Goal: Task Accomplishment & Management: Manage account settings

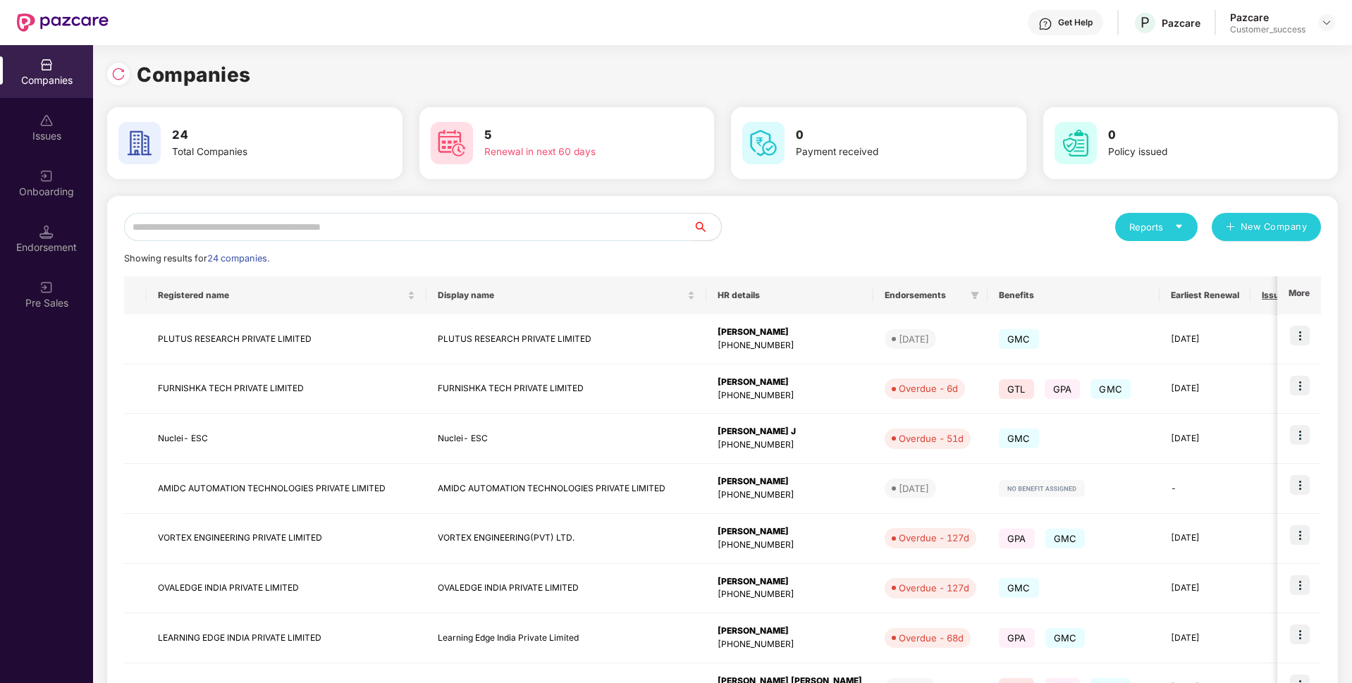
click at [494, 226] on input "text" at bounding box center [408, 227] width 569 height 28
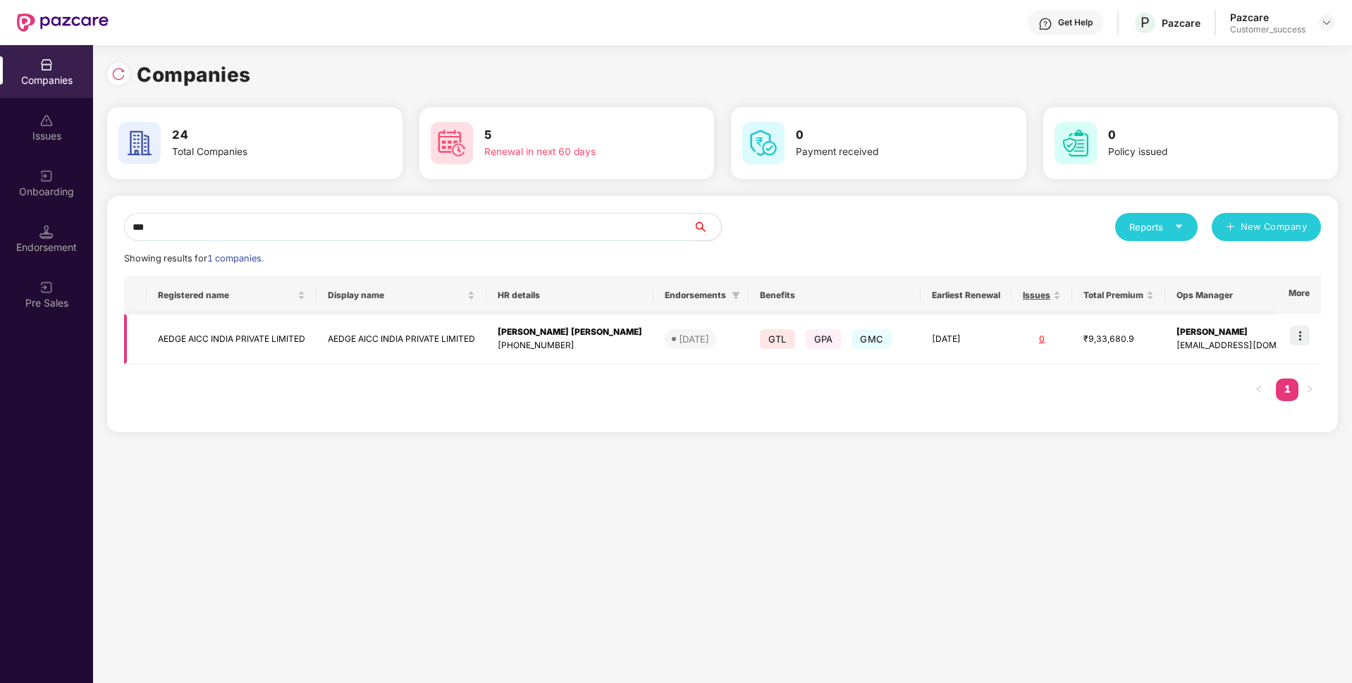
type input "***"
click at [1299, 327] on img at bounding box center [1300, 336] width 20 height 20
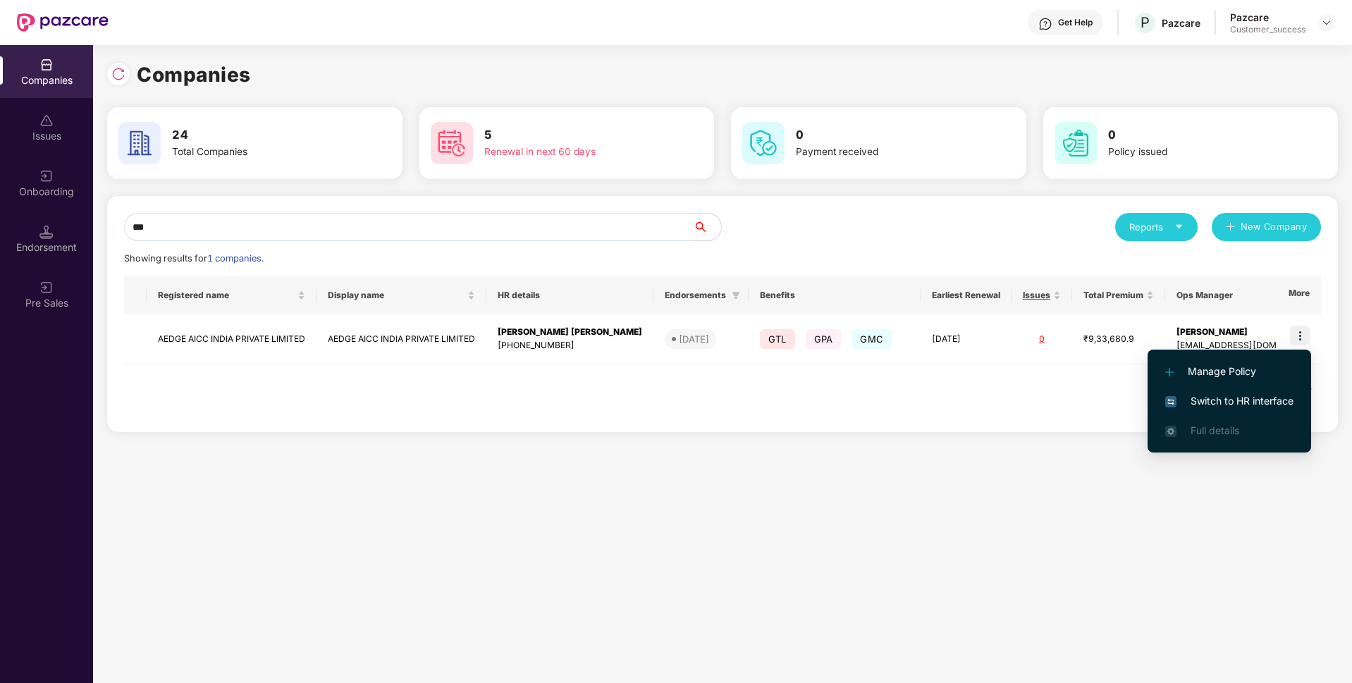
click at [1223, 402] on span "Switch to HR interface" at bounding box center [1229, 401] width 128 height 16
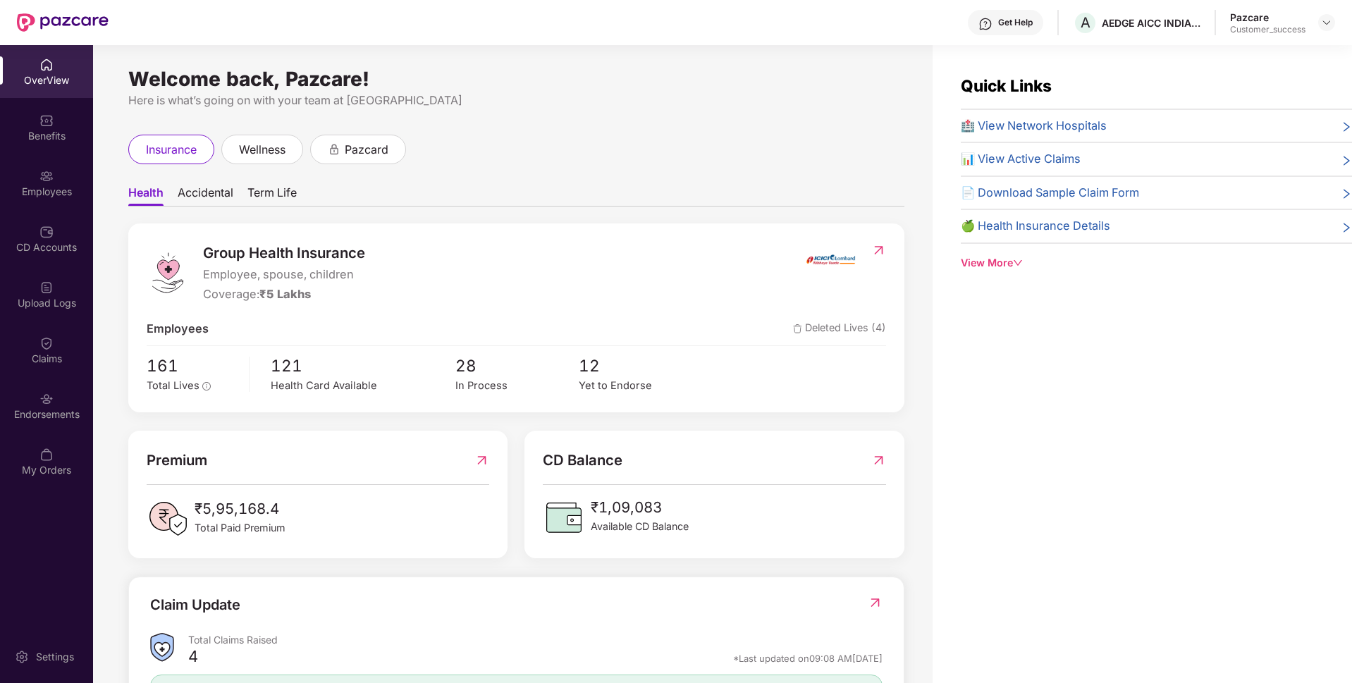
click at [3, 195] on div "Employees" at bounding box center [46, 192] width 93 height 14
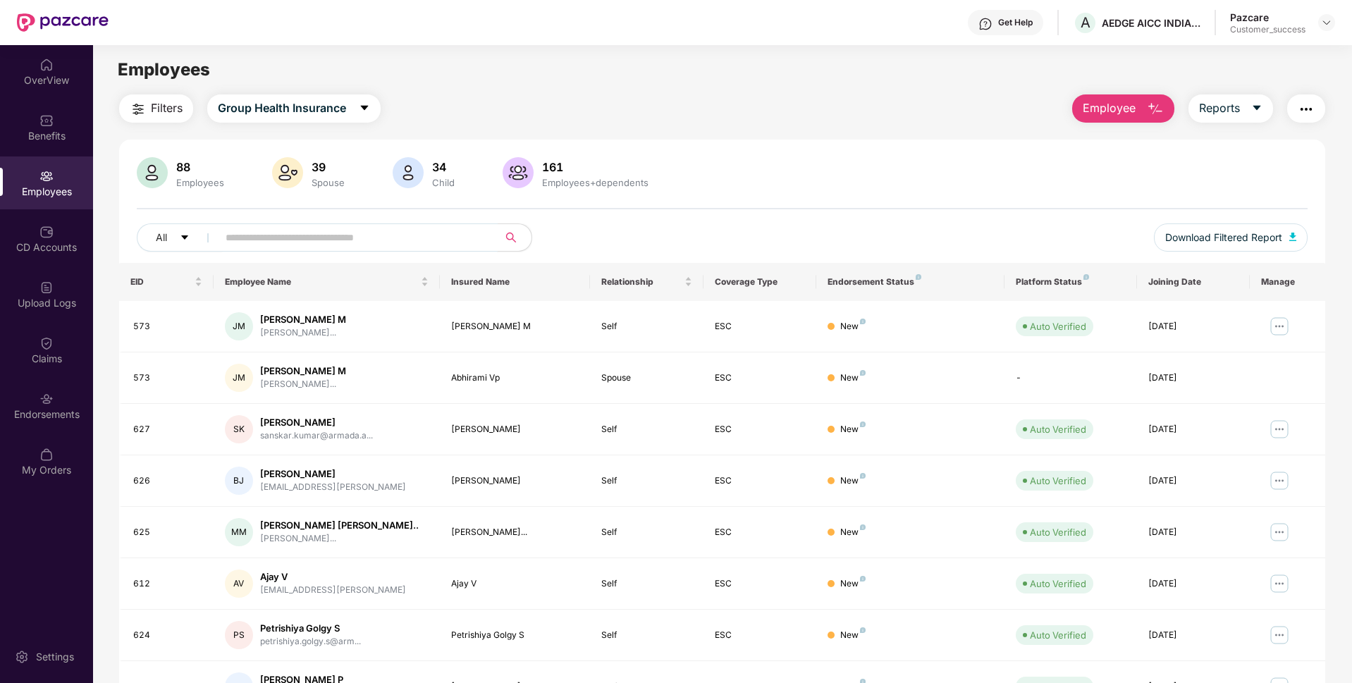
click at [298, 234] on input "text" at bounding box center [352, 237] width 253 height 21
paste input "*"
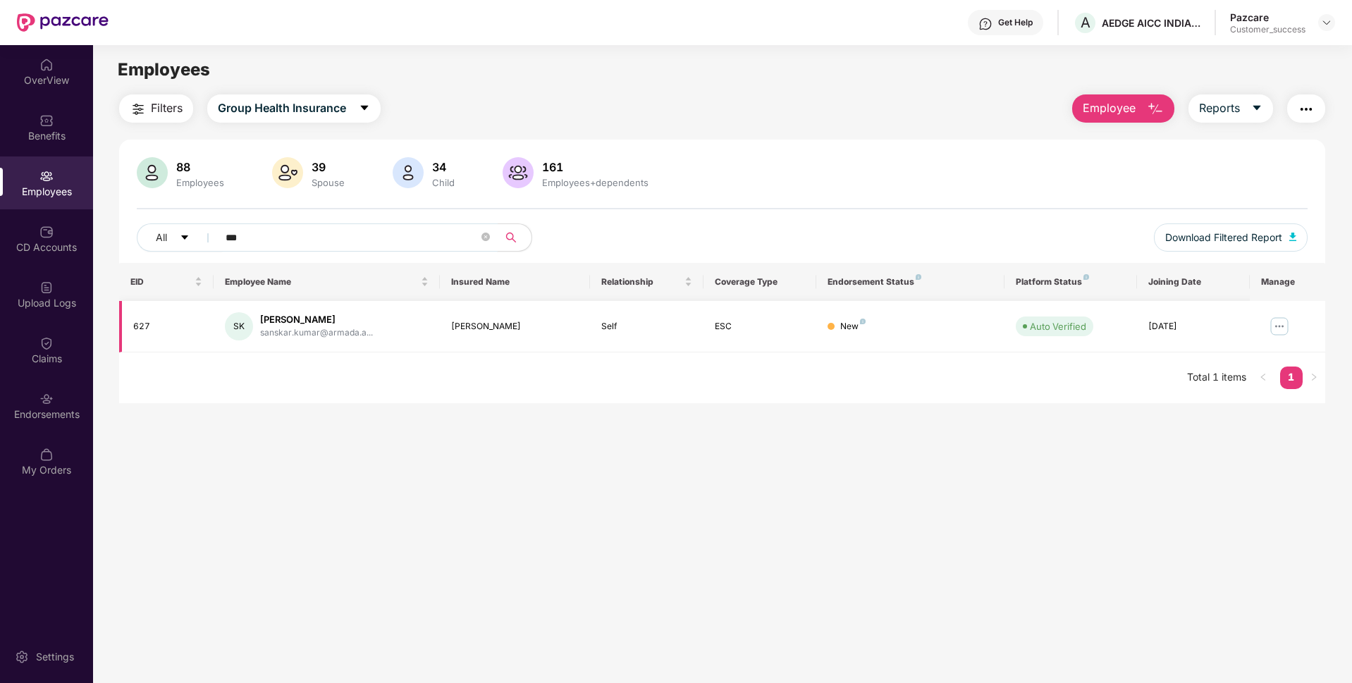
type input "***"
click at [1276, 328] on img at bounding box center [1279, 326] width 23 height 23
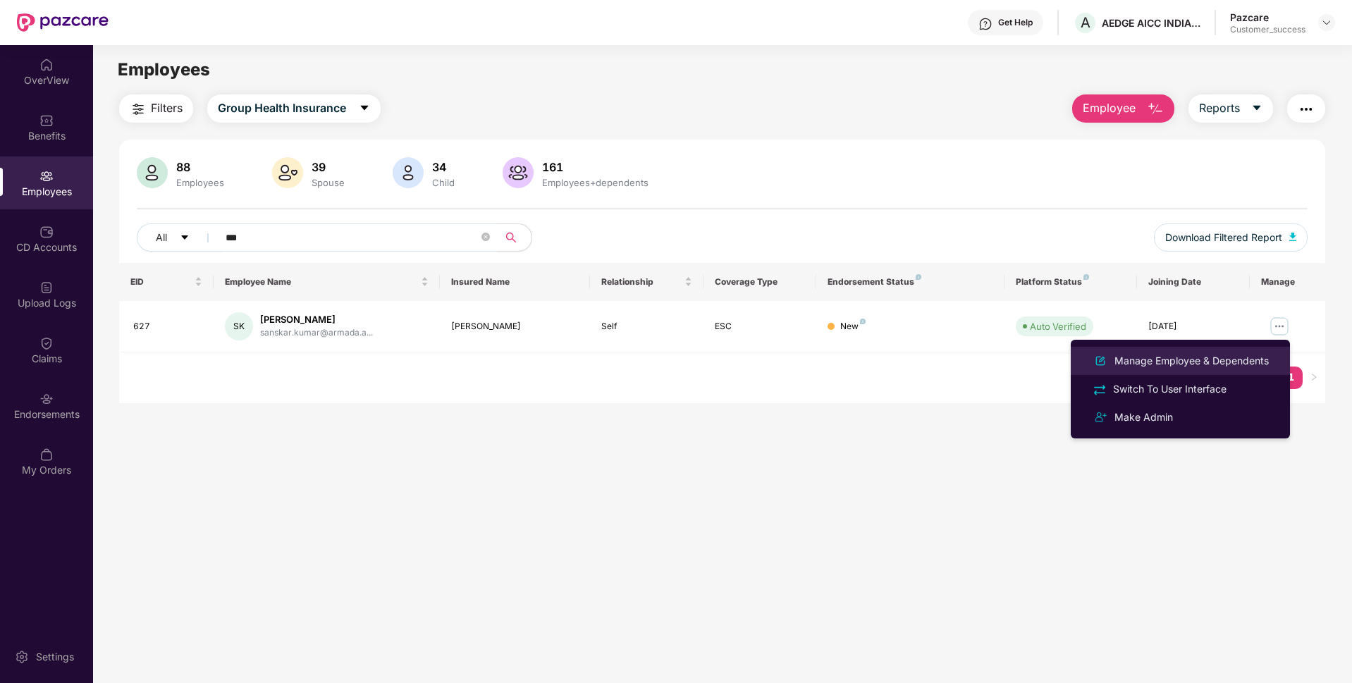
click at [1203, 359] on div "Manage Employee & Dependents" at bounding box center [1191, 361] width 160 height 16
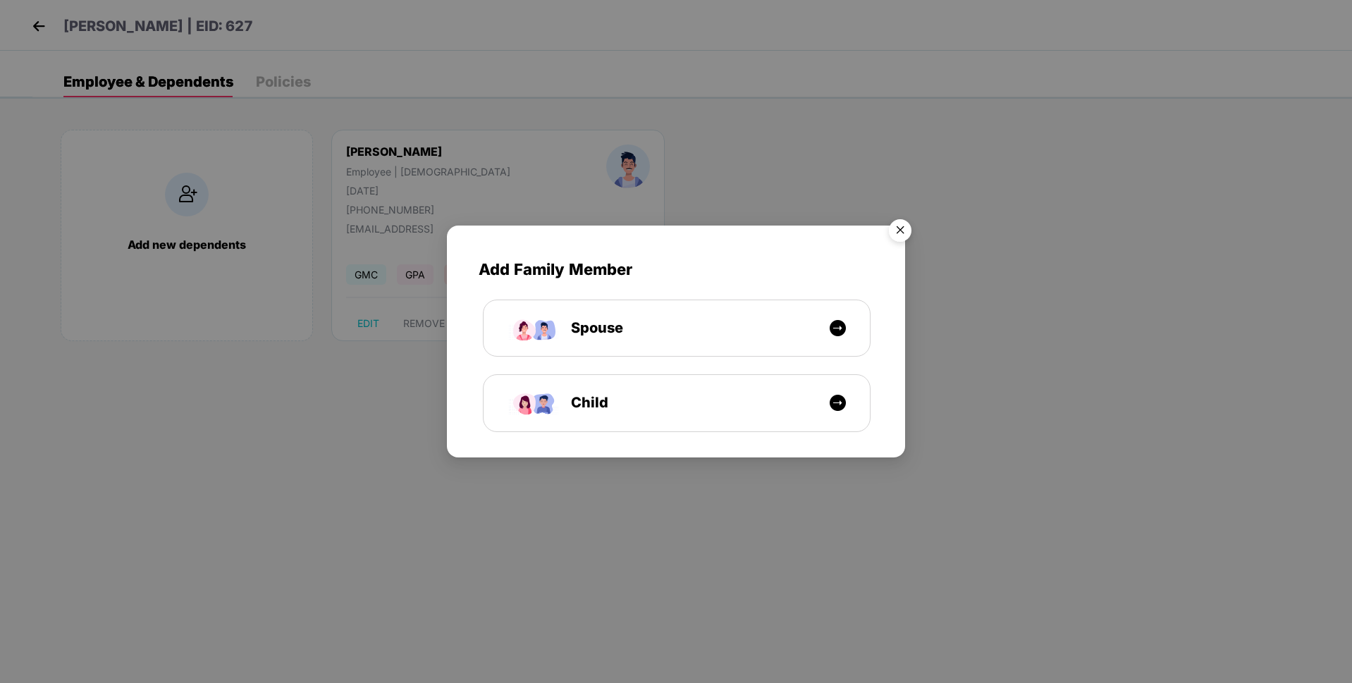
click at [896, 240] on img "Close" at bounding box center [899, 232] width 39 height 39
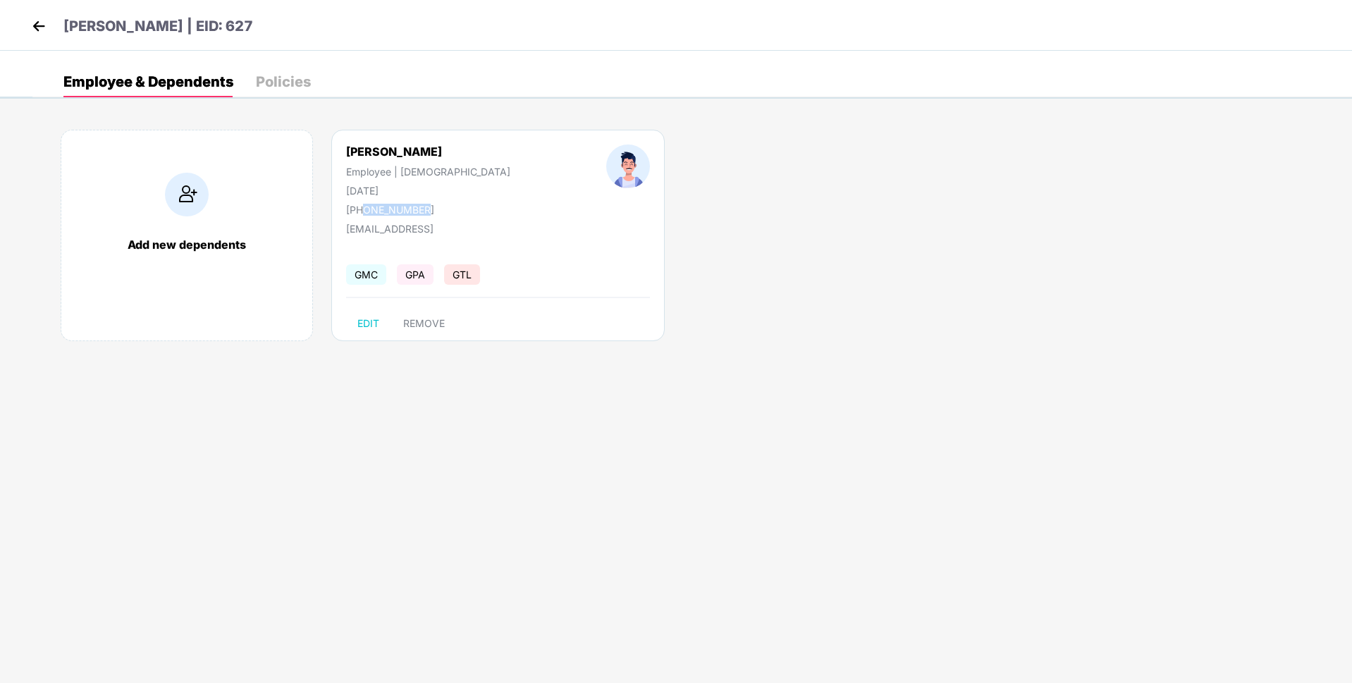
drag, startPoint x: 362, startPoint y: 206, endPoint x: 438, endPoint y: 210, distance: 76.2
click at [438, 210] on div "[PERSON_NAME] Employee | [DEMOGRAPHIC_DATA] [DATE] [PHONE_NUMBER]" at bounding box center [428, 179] width 260 height 71
copy div "8523589457"
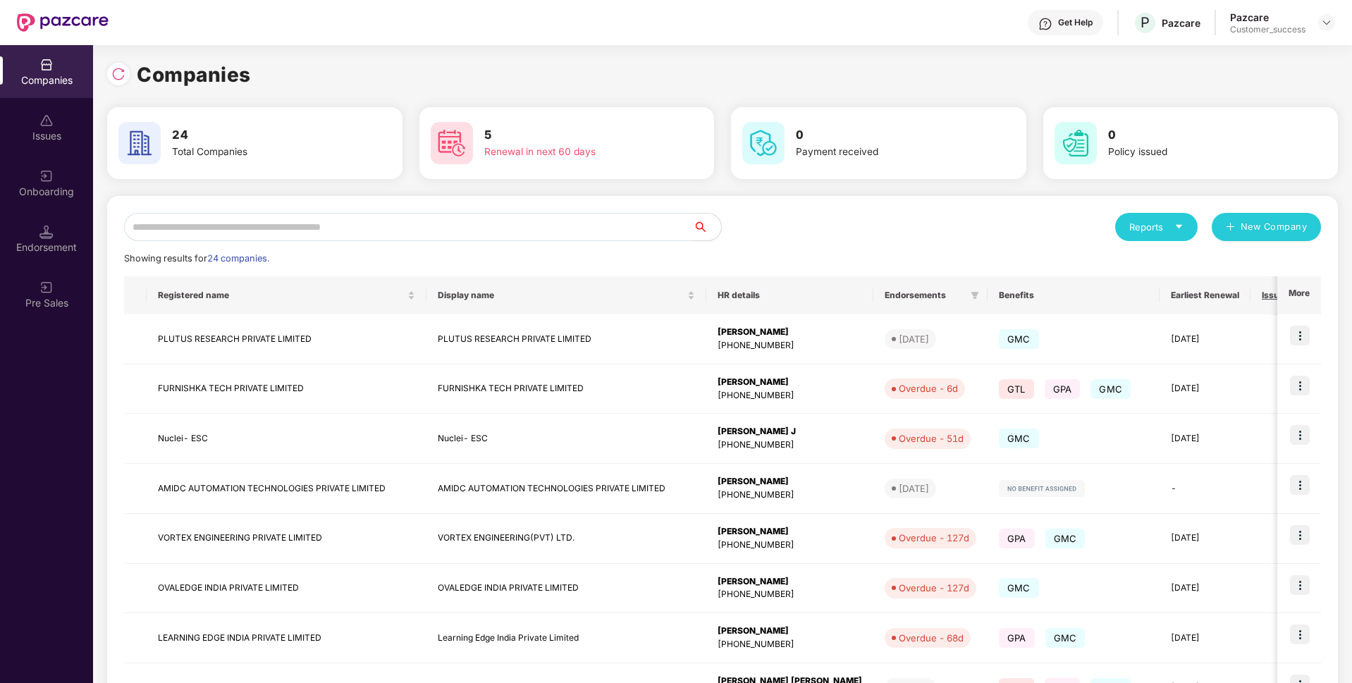
click at [354, 217] on input "text" at bounding box center [408, 227] width 569 height 28
type input "*"
click at [577, 229] on input "text" at bounding box center [408, 227] width 569 height 28
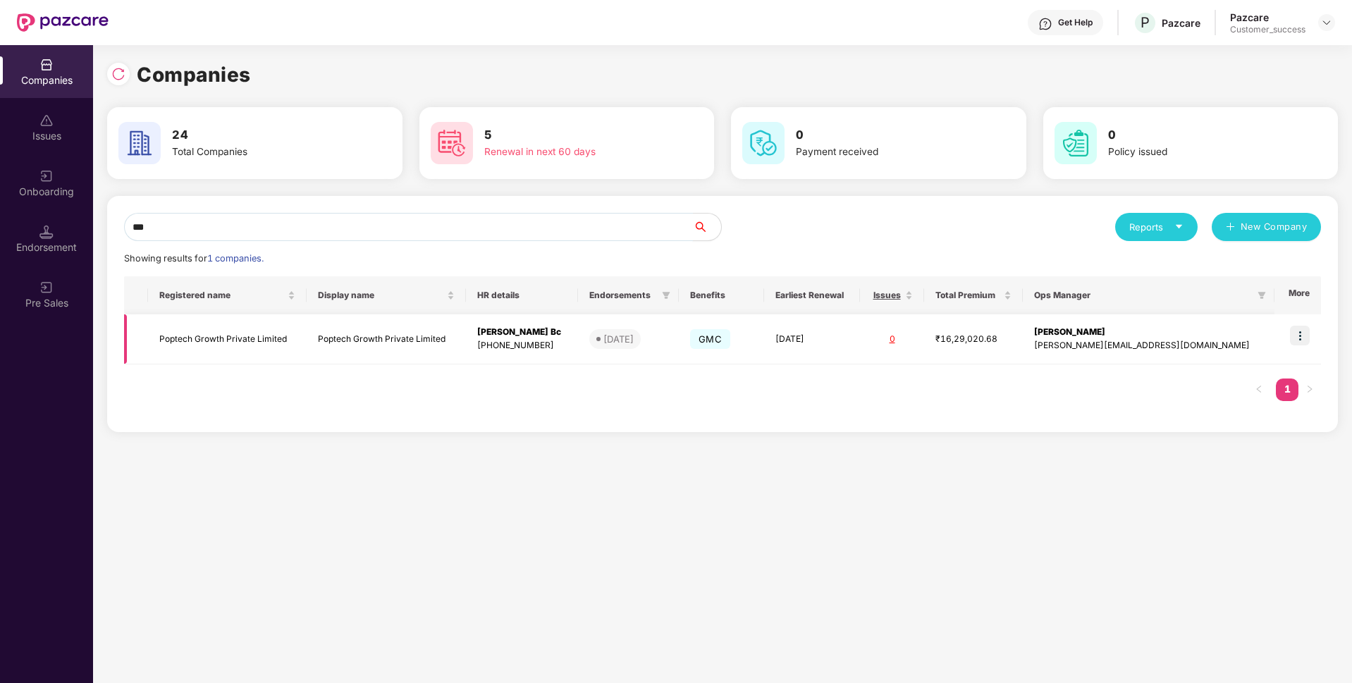
type input "***"
click at [214, 339] on td "Poptech Growth Private Limited" at bounding box center [227, 339] width 159 height 50
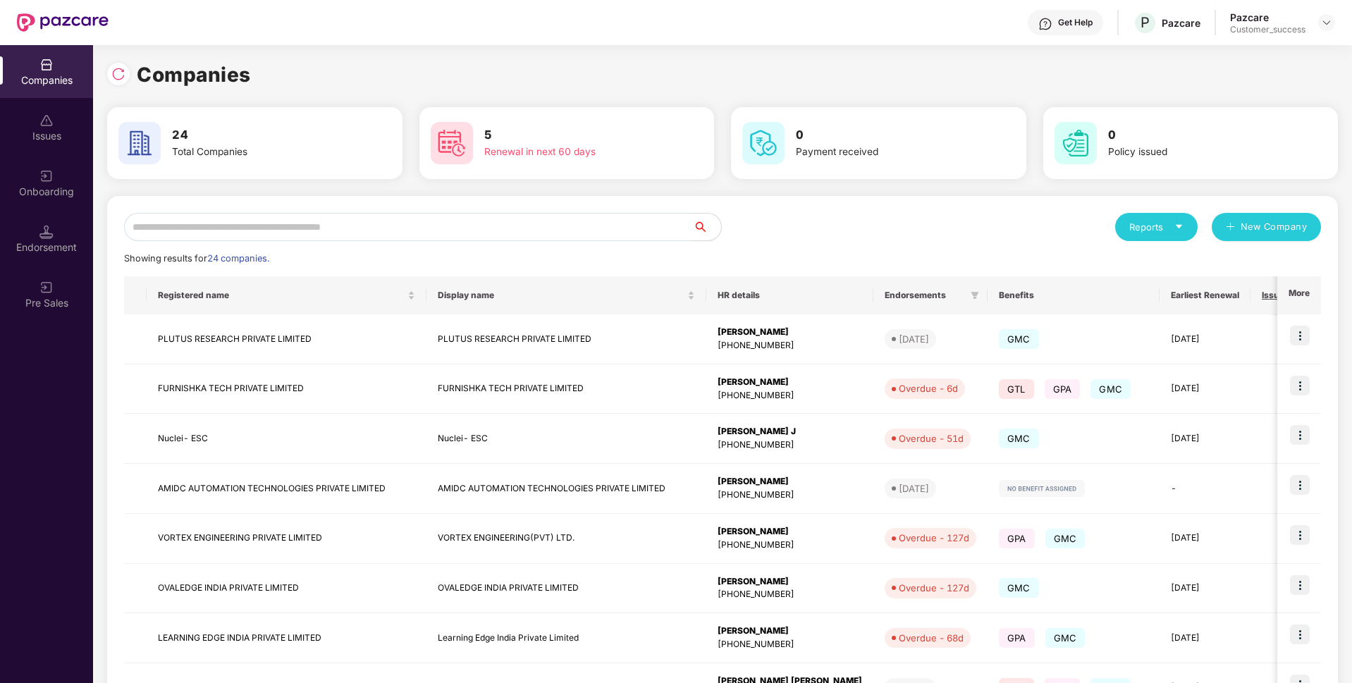
click at [402, 238] on input "text" at bounding box center [408, 227] width 569 height 28
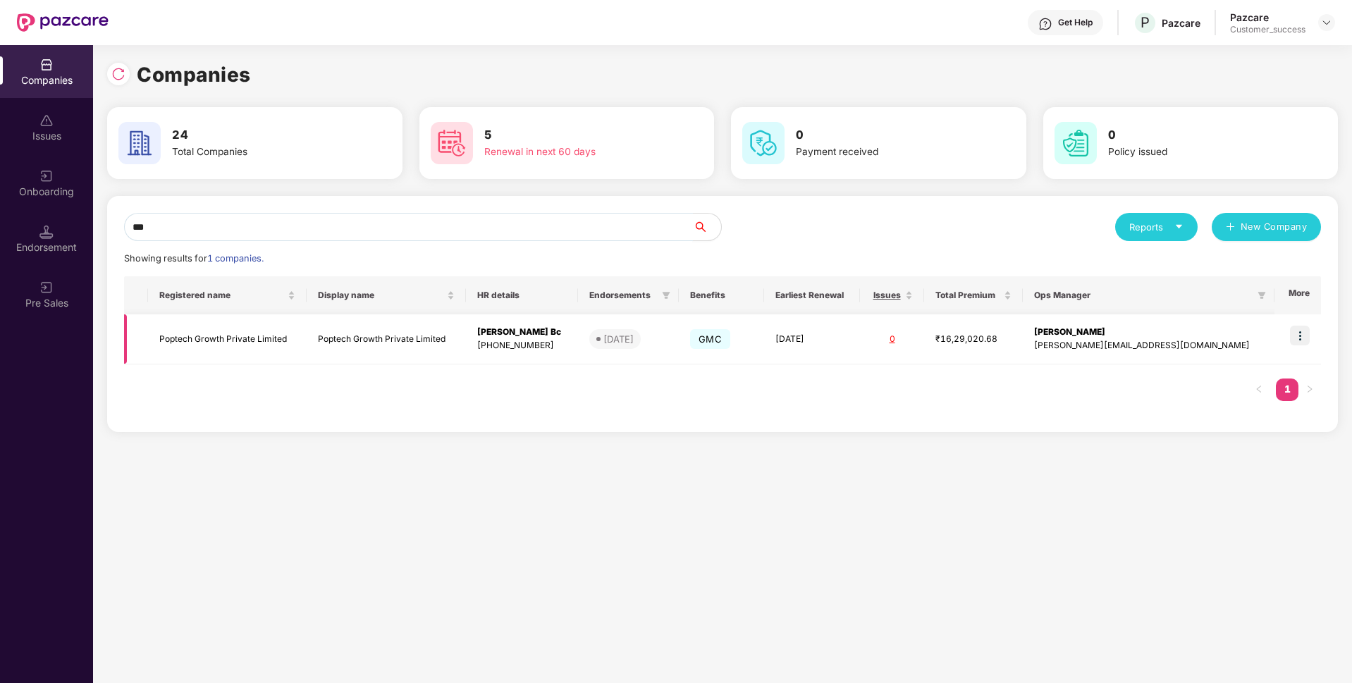
type input "***"
click at [1294, 332] on img at bounding box center [1300, 336] width 20 height 20
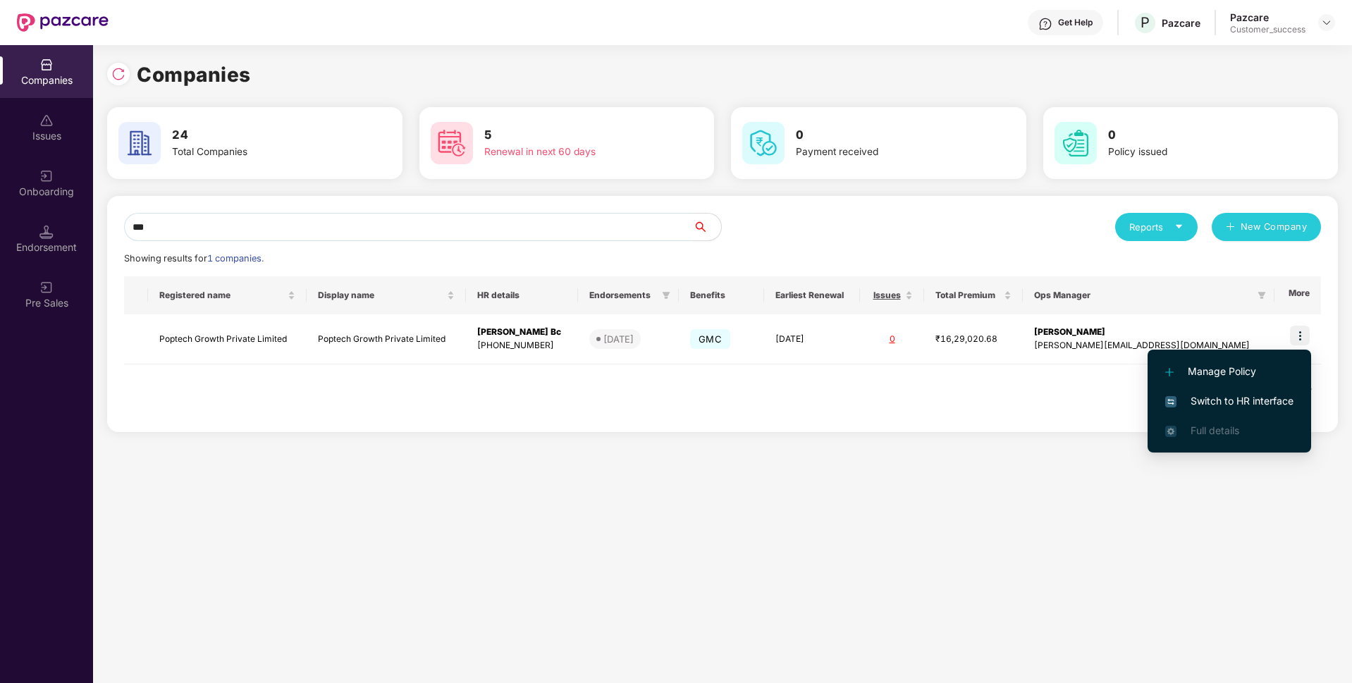
click at [1214, 405] on span "Switch to HR interface" at bounding box center [1229, 401] width 128 height 16
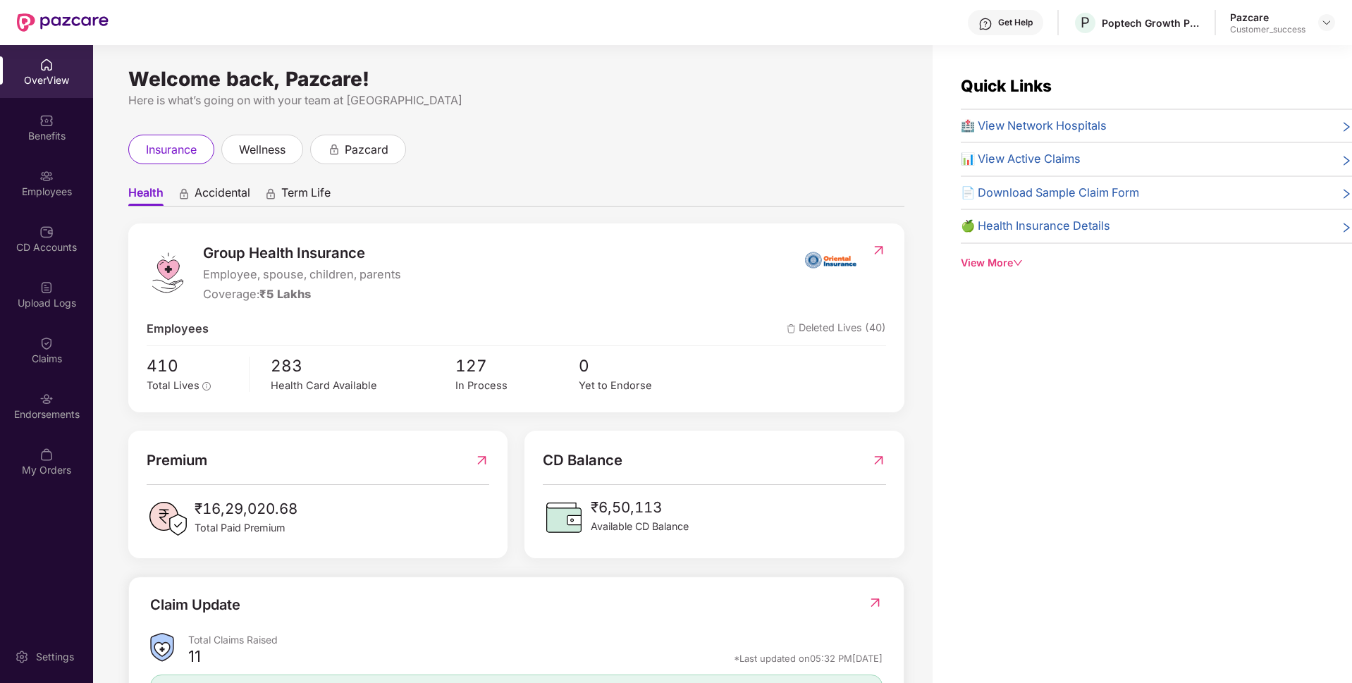
click at [0, 181] on div "Employees" at bounding box center [46, 182] width 93 height 53
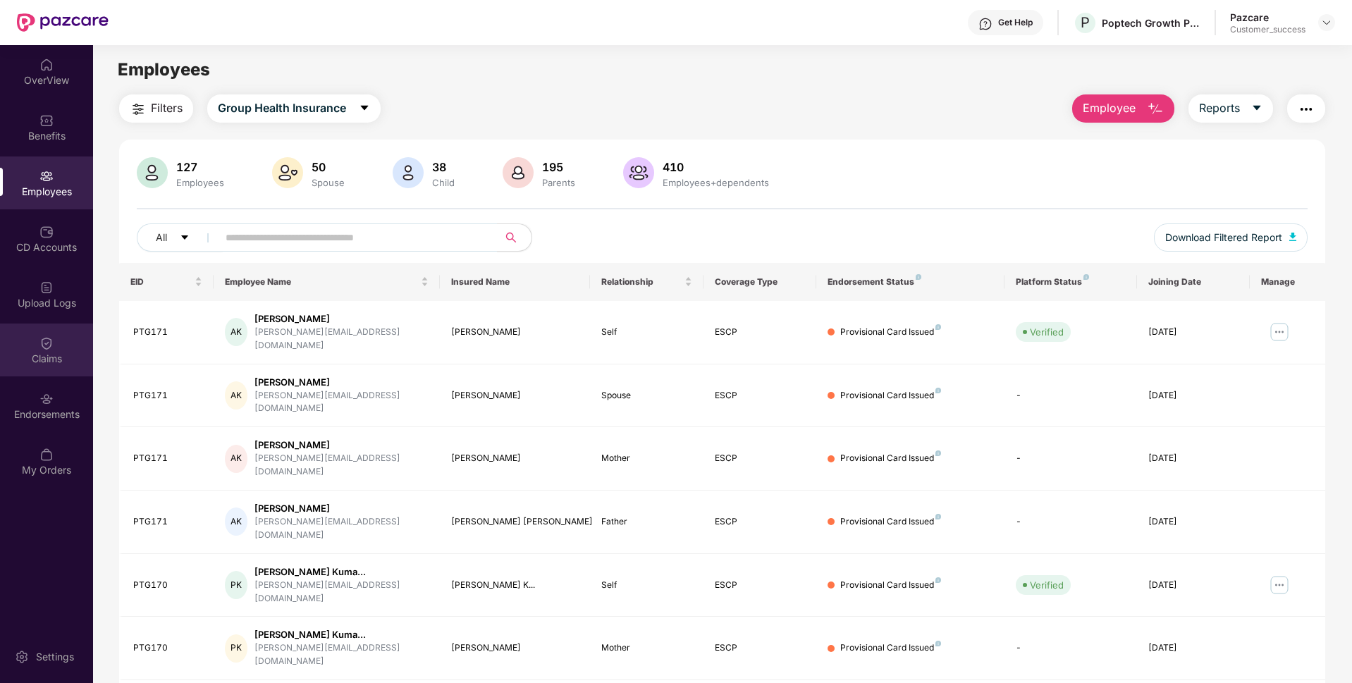
click at [33, 352] on div "Claims" at bounding box center [46, 359] width 93 height 14
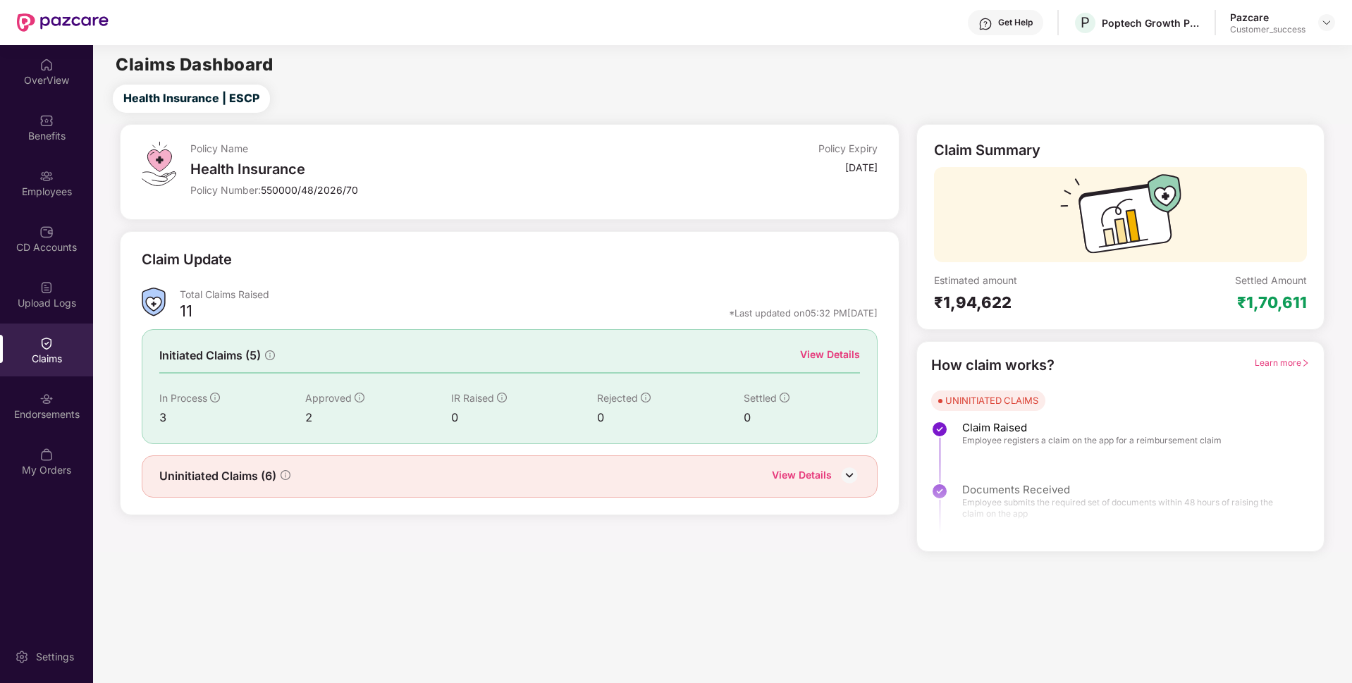
click at [832, 350] on div "View Details" at bounding box center [830, 355] width 60 height 16
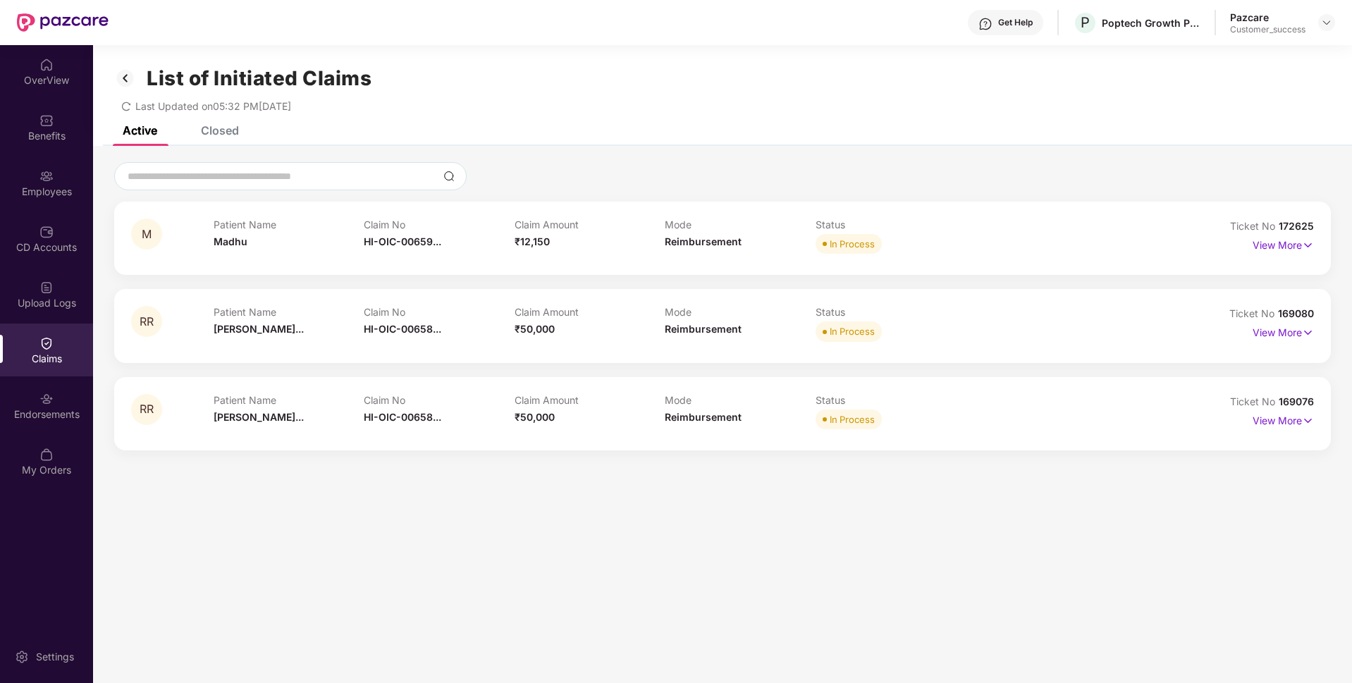
click at [227, 128] on div "Closed" at bounding box center [220, 130] width 38 height 14
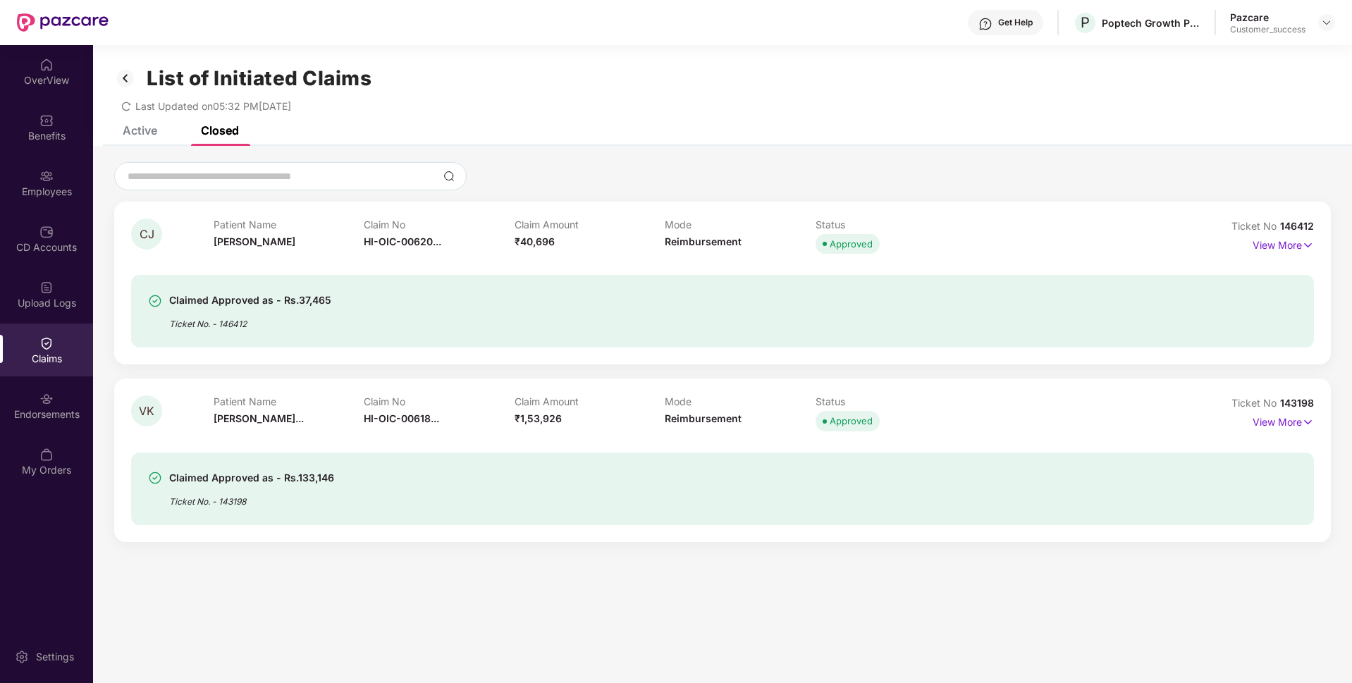
click at [157, 124] on div "List of Initiated Claims Last Updated on 05:32 PM[DATE]" at bounding box center [722, 85] width 1259 height 81
click at [0, 179] on div "Employees" at bounding box center [46, 182] width 93 height 53
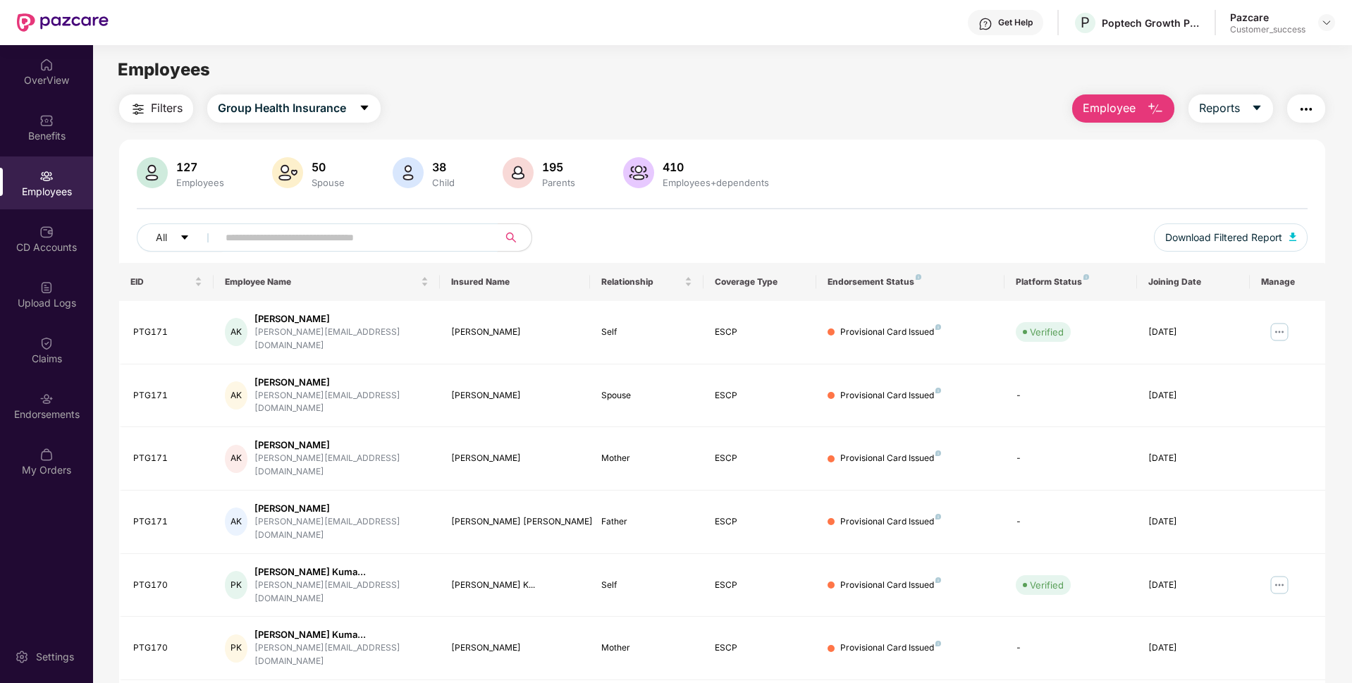
click at [345, 238] on input "text" at bounding box center [352, 237] width 253 height 21
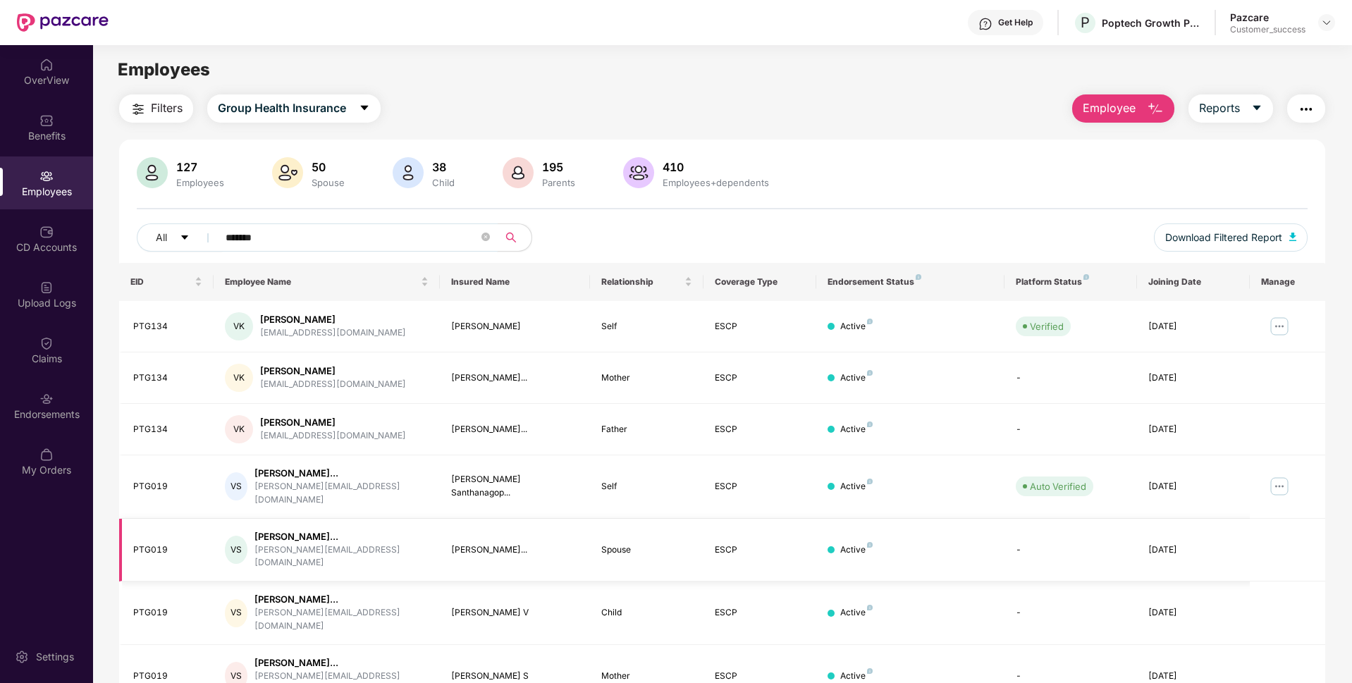
scroll to position [80, 0]
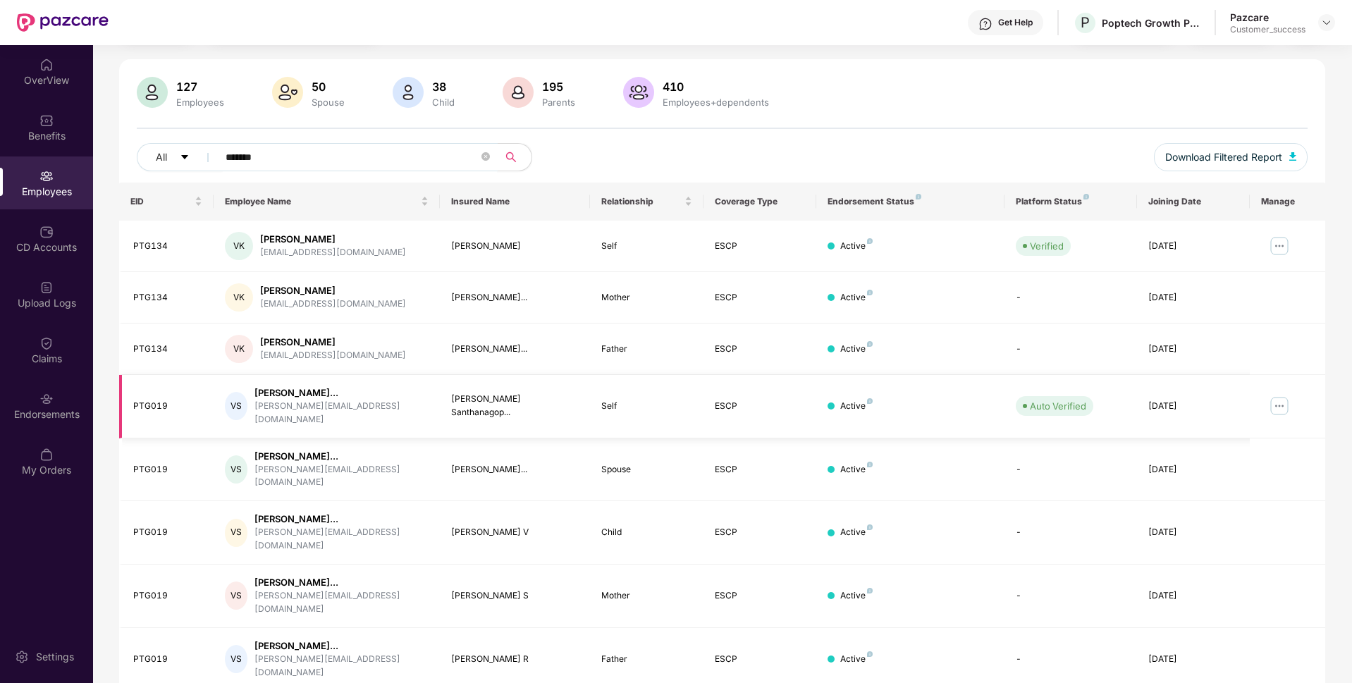
type input "*******"
click at [1283, 397] on img at bounding box center [1279, 406] width 23 height 23
click at [14, 383] on div "Endorsements" at bounding box center [46, 405] width 93 height 53
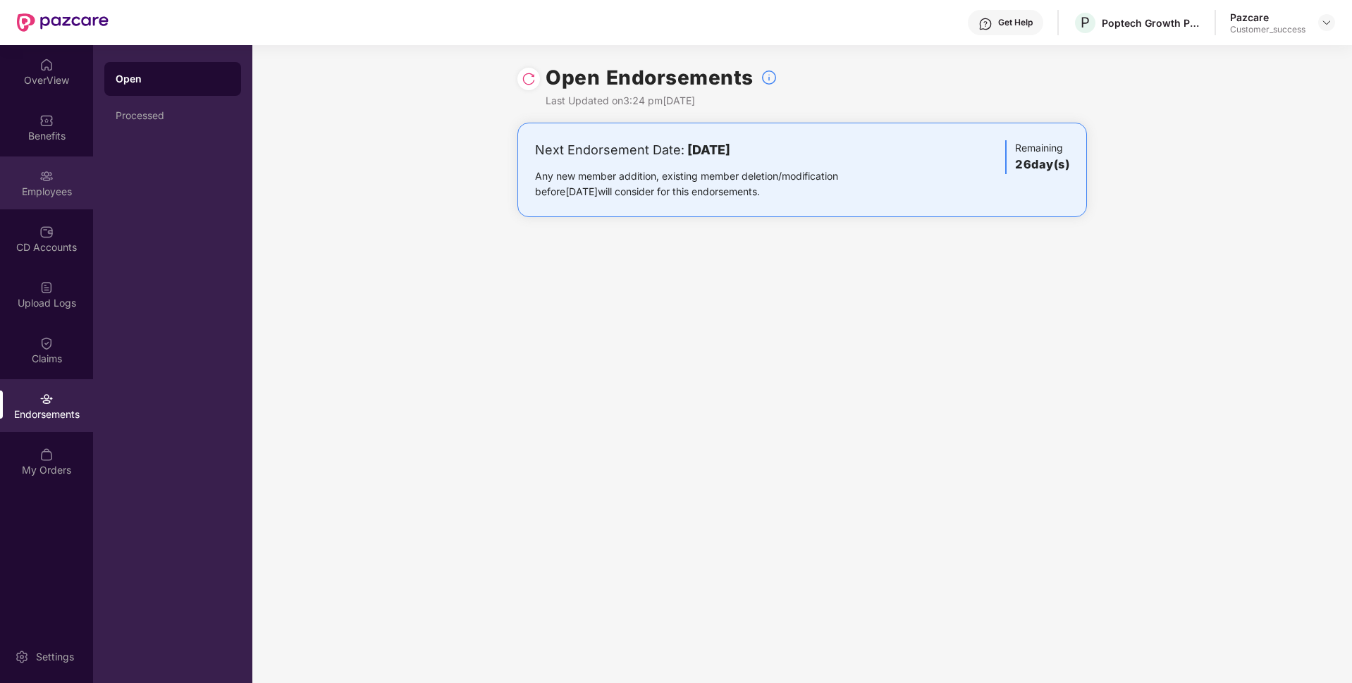
click at [20, 166] on div "Employees" at bounding box center [46, 182] width 93 height 53
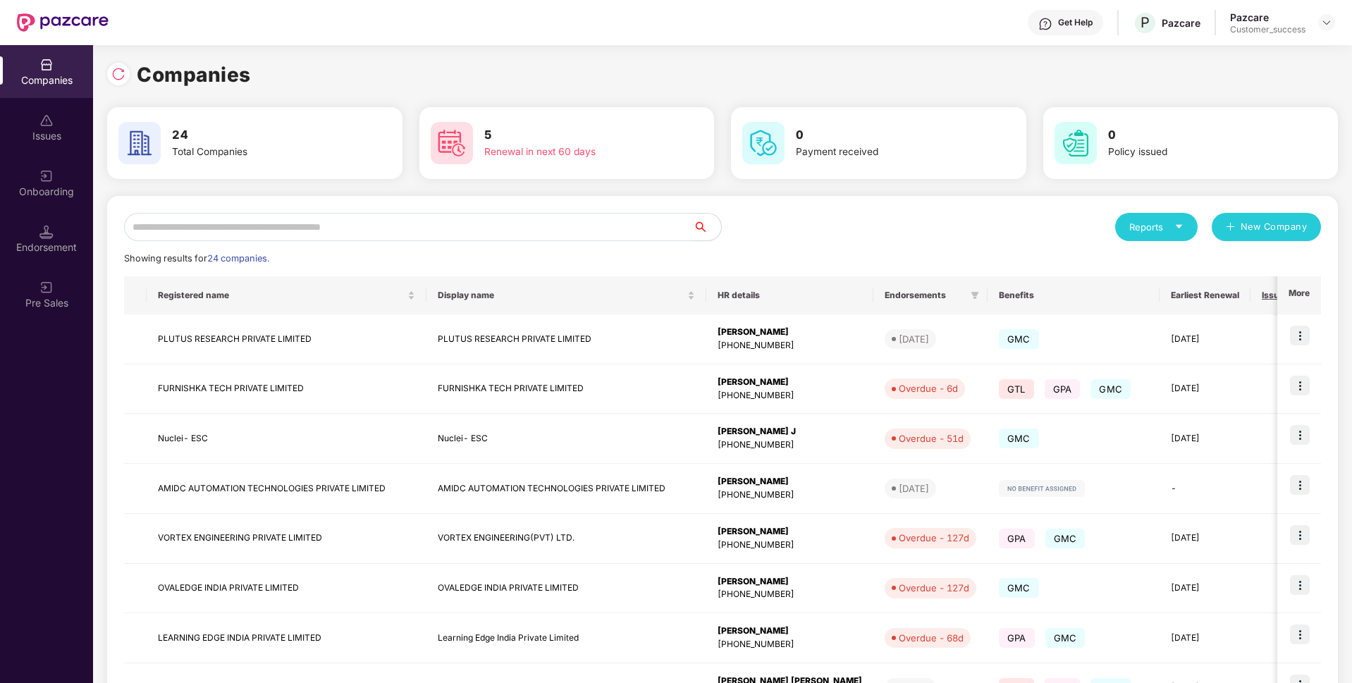
click at [476, 237] on input "text" at bounding box center [408, 227] width 569 height 28
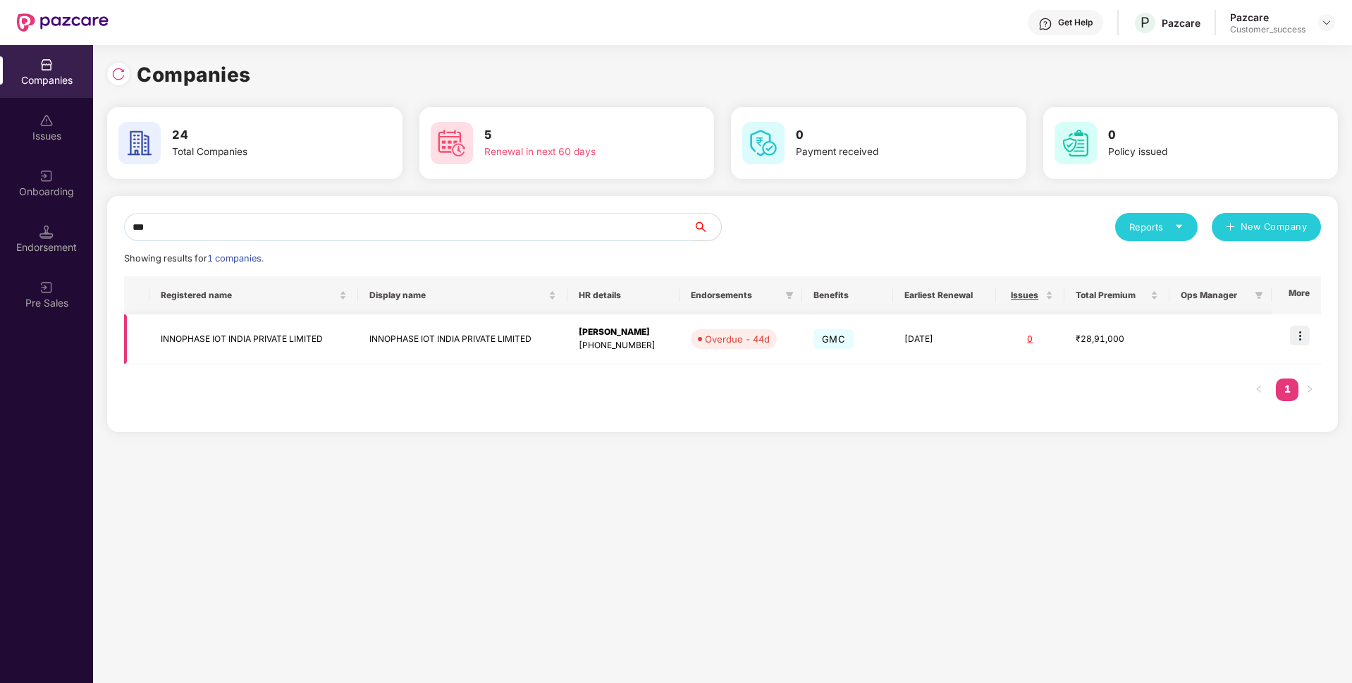
type input "***"
click at [244, 332] on td "INNOPHASE IOT INDIA PRIVATE LIMITED" at bounding box center [253, 339] width 209 height 50
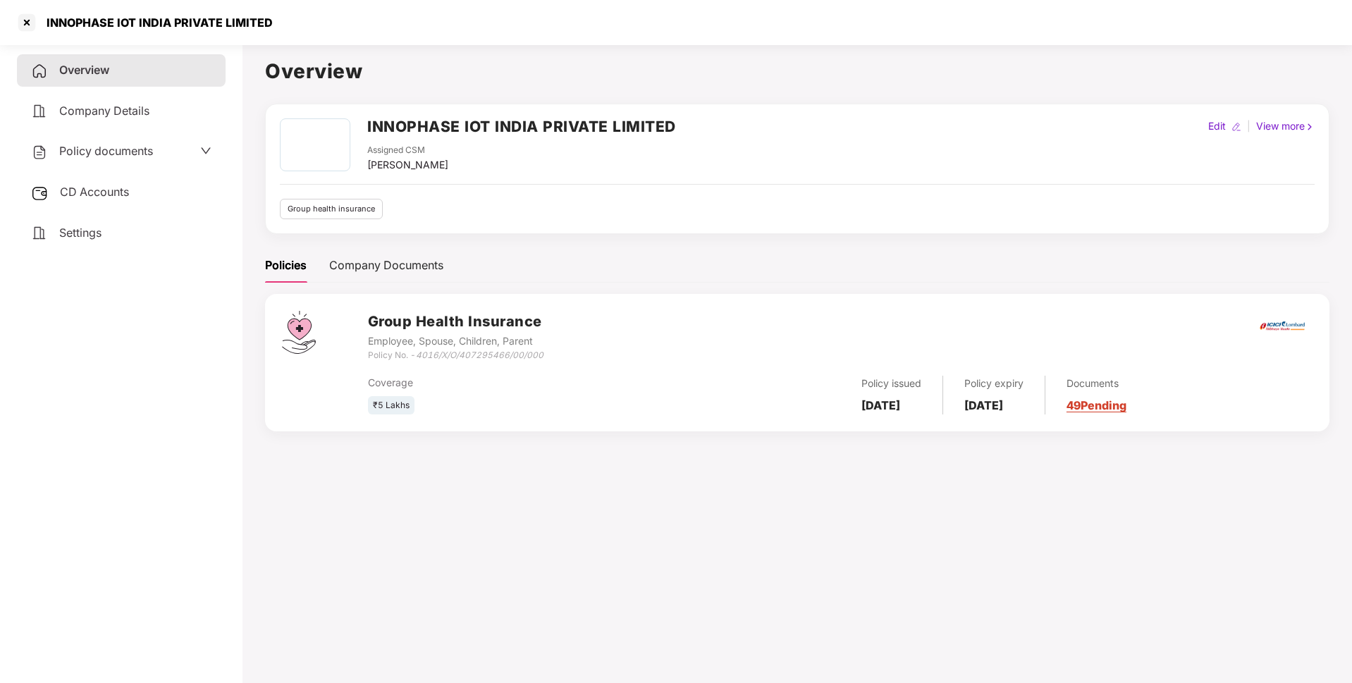
click at [155, 30] on div "INNOPHASE IOT INDIA PRIVATE LIMITED" at bounding box center [144, 22] width 257 height 23
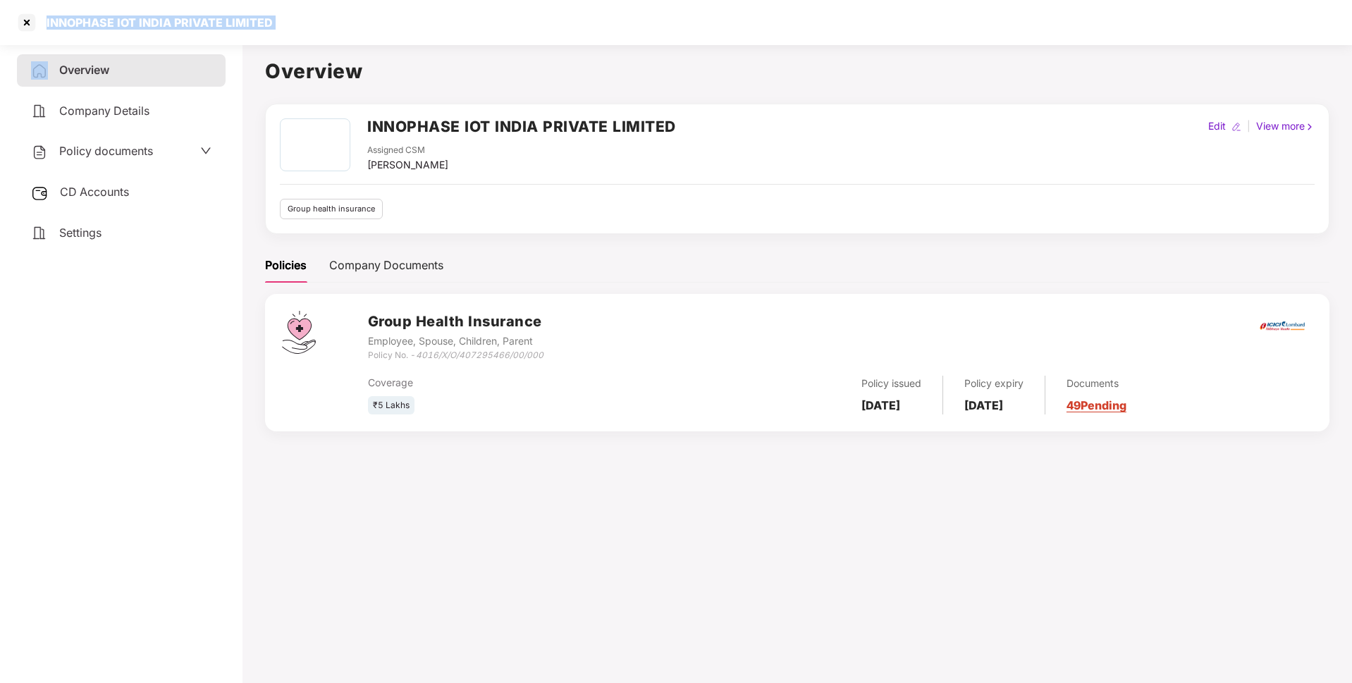
copy div "INNOPHASE IOT INDIA PRIVATE LIMITED"
drag, startPoint x: 420, startPoint y: 354, endPoint x: 624, endPoint y: 366, distance: 204.7
click at [624, 366] on div "Group Health Insurance Employee, Spouse, Children, Parent Policy No. - 4016/X/O…" at bounding box center [840, 363] width 944 height 104
click at [624, 366] on div "Coverage ₹5 Lakhs Policy issued [DATE] Policy expiry [DATE] Documents 49 Pending" at bounding box center [840, 388] width 944 height 53
drag, startPoint x: 421, startPoint y: 358, endPoint x: 580, endPoint y: 367, distance: 158.8
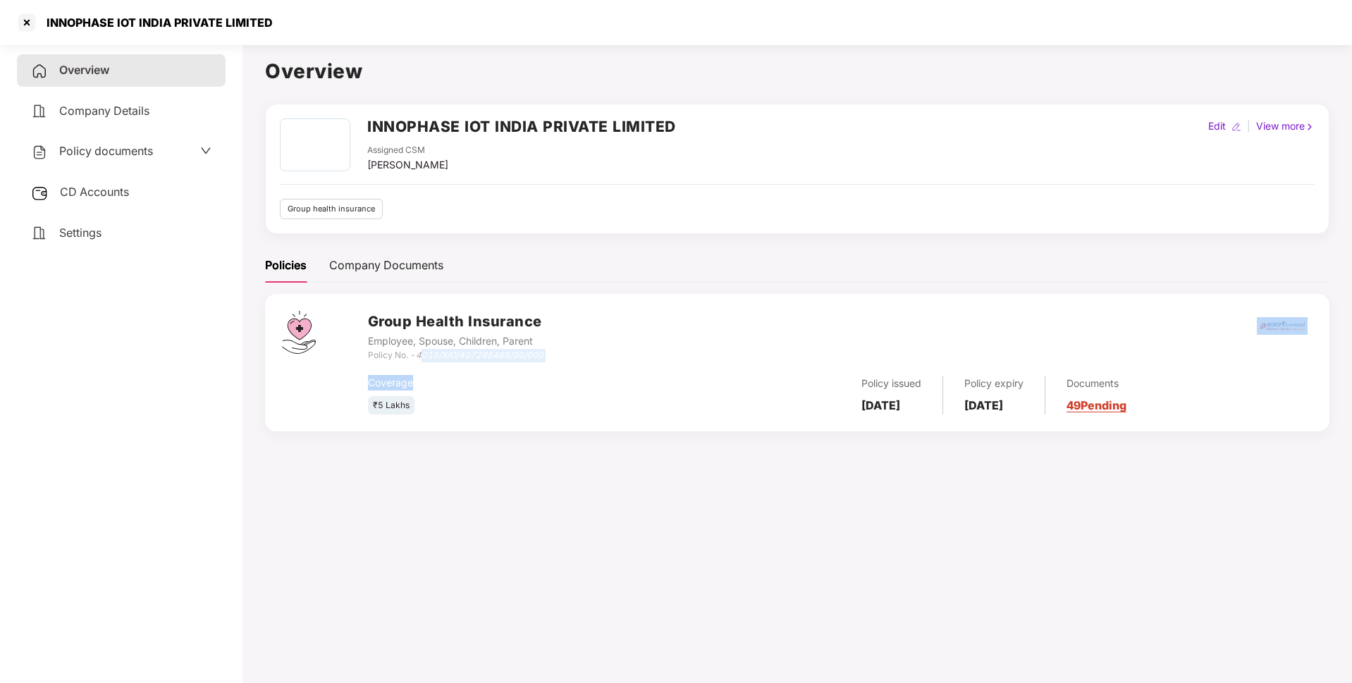
click at [580, 367] on div "Group Health Insurance Employee, Spouse, Children, Parent Policy No. - 4016/X/O…" at bounding box center [840, 363] width 944 height 104
click at [580, 367] on div "Coverage ₹5 Lakhs Policy issued [DATE] Policy expiry [DATE] Documents 49 Pending" at bounding box center [840, 388] width 944 height 53
drag, startPoint x: 418, startPoint y: 354, endPoint x: 568, endPoint y: 357, distance: 150.1
click at [568, 357] on div "Group Health Insurance Employee, Spouse, Children, Parent Policy No. - 4016/X/O…" at bounding box center [840, 336] width 944 height 51
copy icon "4016/X/O/407295466/00/000"
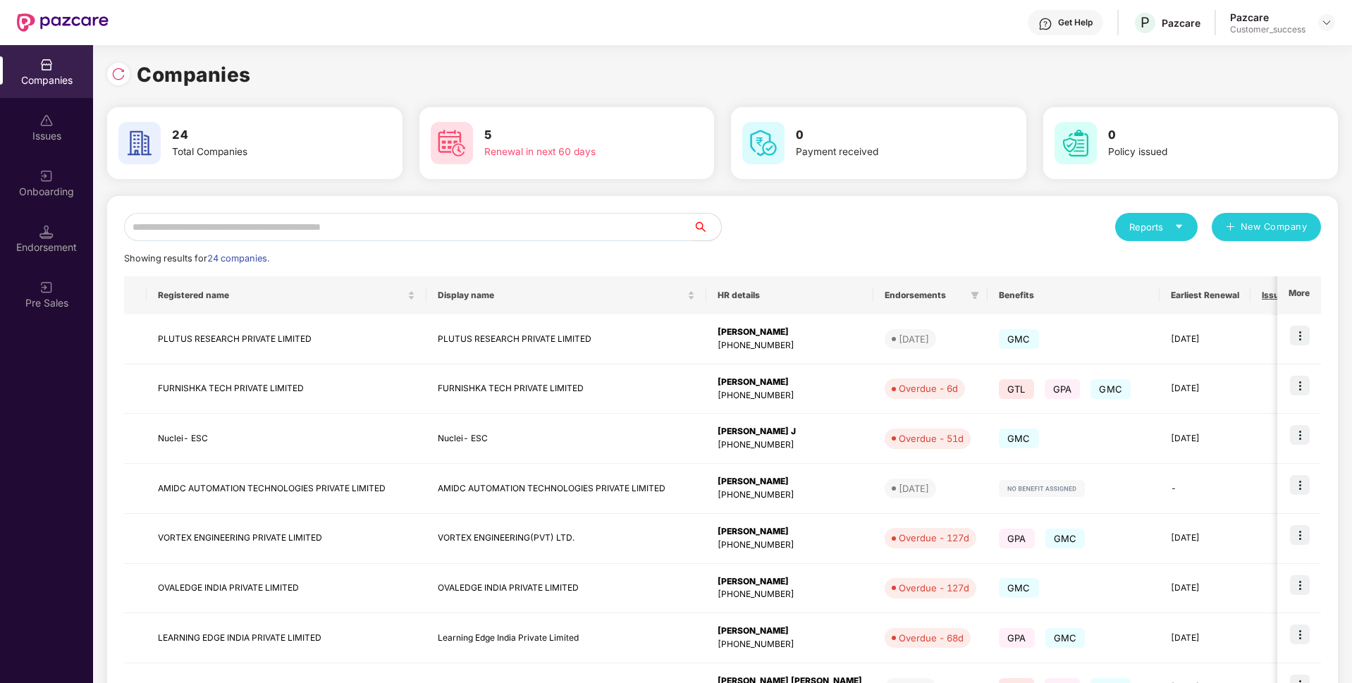
click at [393, 230] on input "text" at bounding box center [408, 227] width 569 height 28
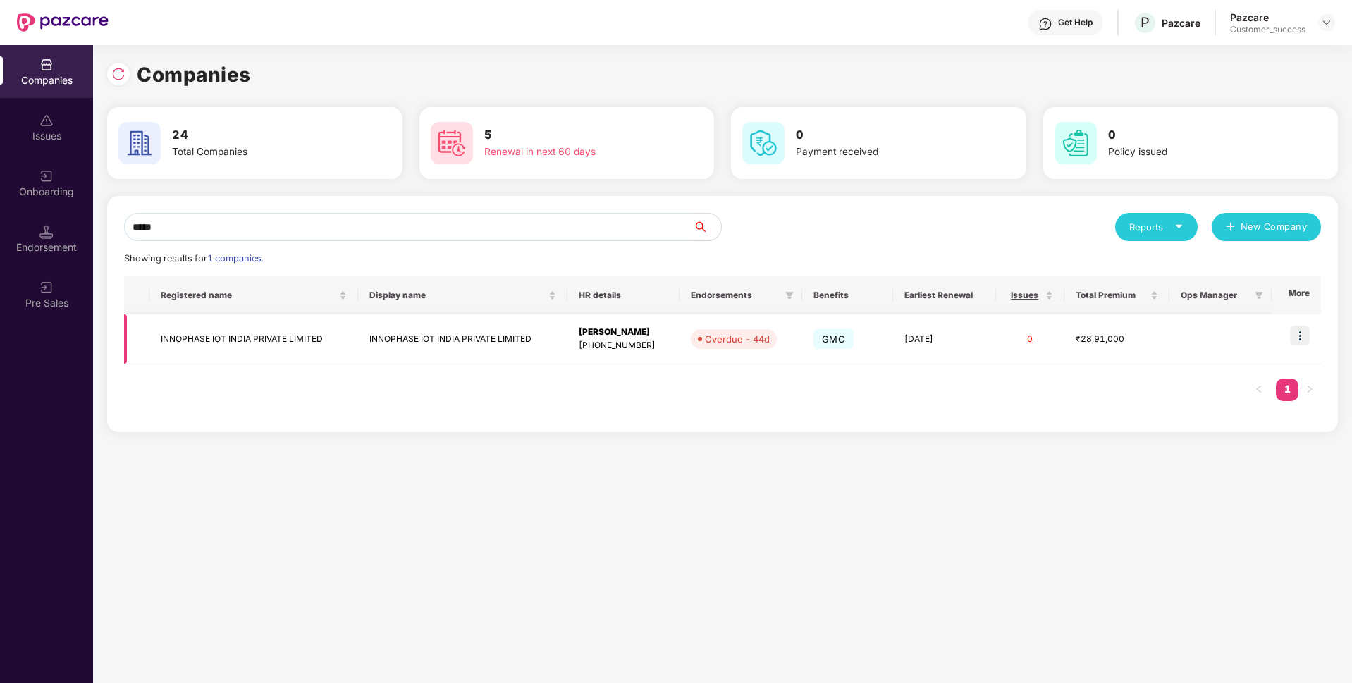
type input "*****"
click at [190, 337] on td "INNOPHASE IOT INDIA PRIVATE LIMITED" at bounding box center [253, 339] width 209 height 50
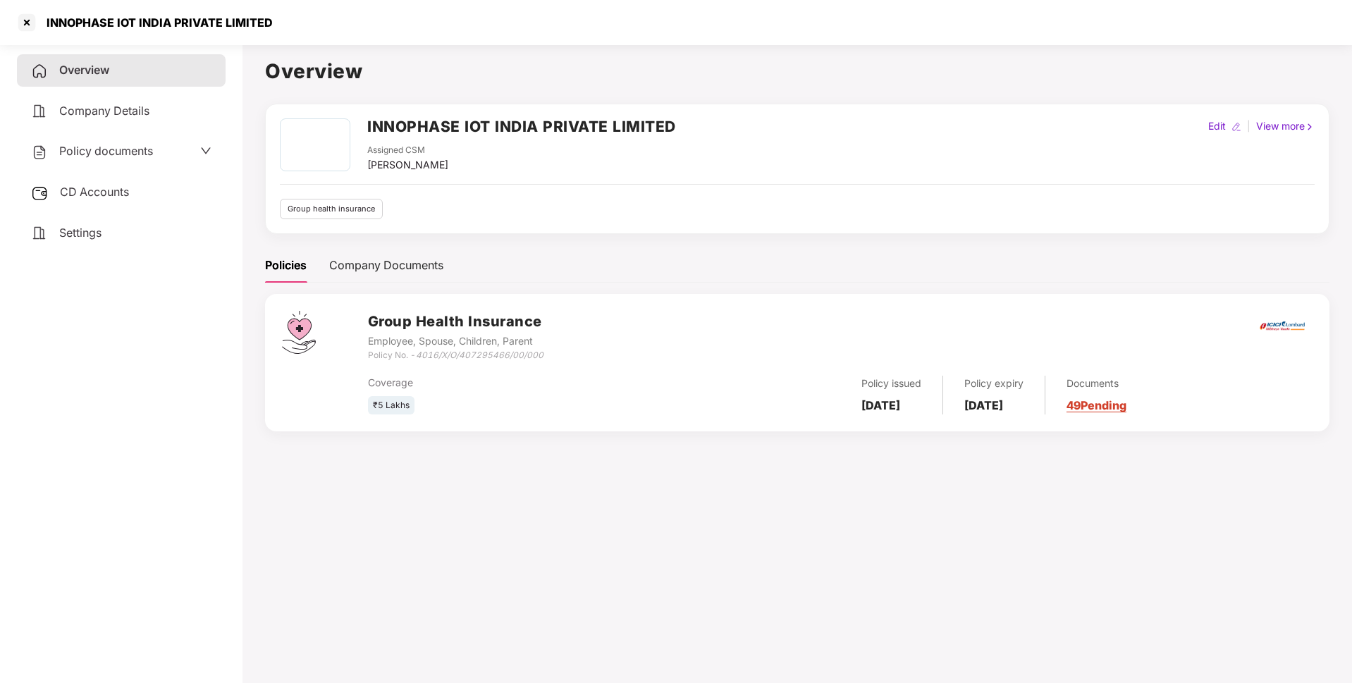
click at [194, 161] on div "Policy documents" at bounding box center [121, 151] width 209 height 32
click at [128, 168] on div "Overview Company Details Policy documents CD Accounts Settings" at bounding box center [121, 151] width 209 height 195
click at [116, 153] on span "Policy documents" at bounding box center [106, 151] width 94 height 14
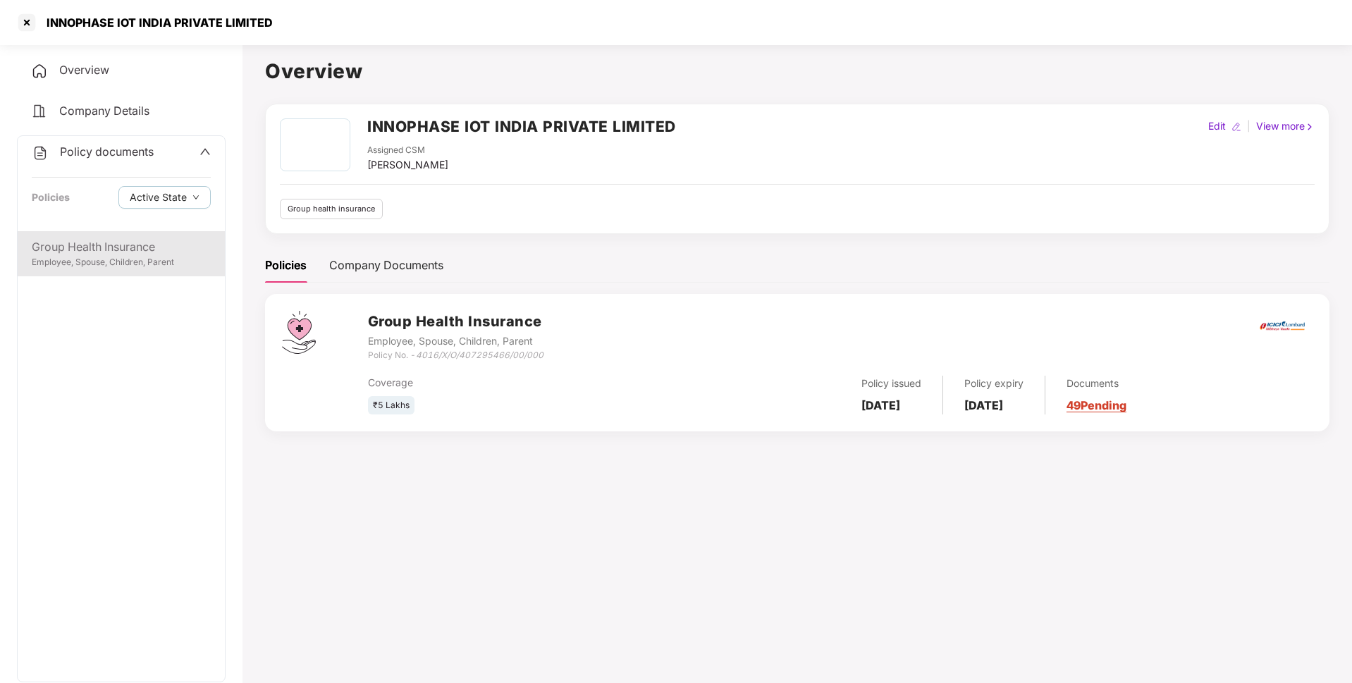
click at [94, 241] on div "Group Health Insurance" at bounding box center [121, 247] width 179 height 18
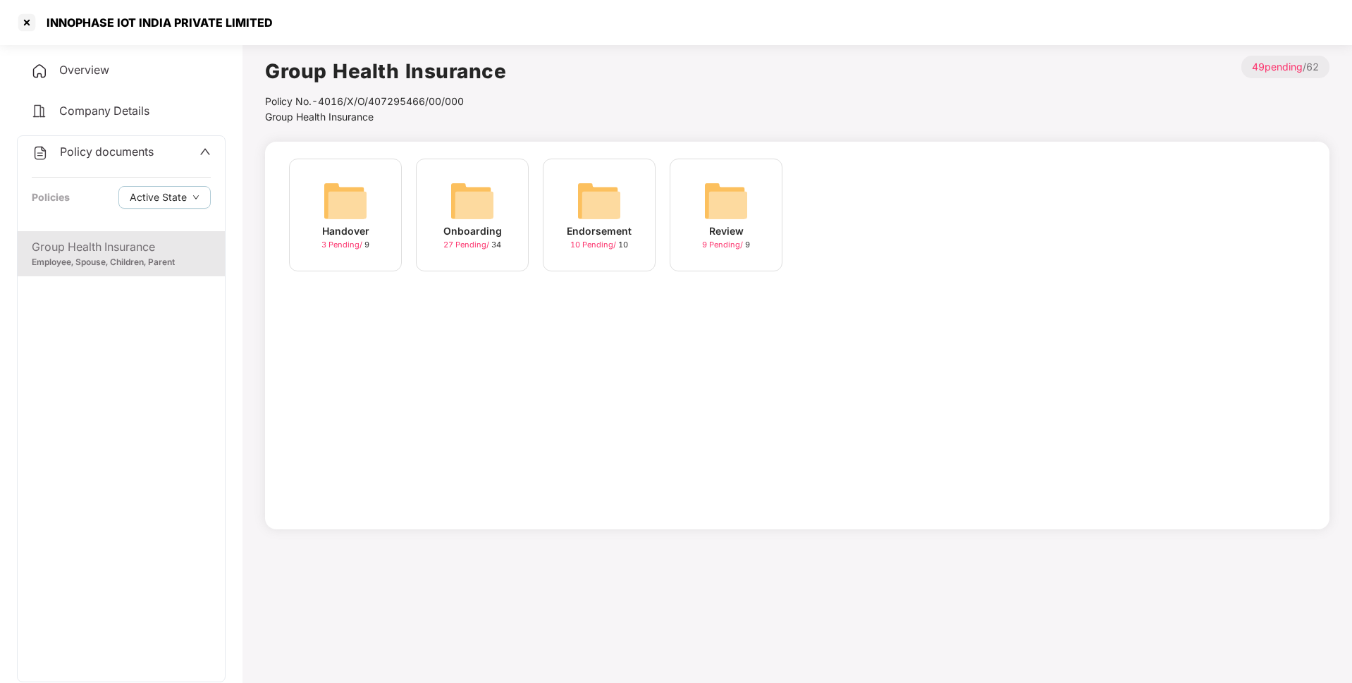
click at [491, 230] on div "Onboarding" at bounding box center [472, 231] width 58 height 16
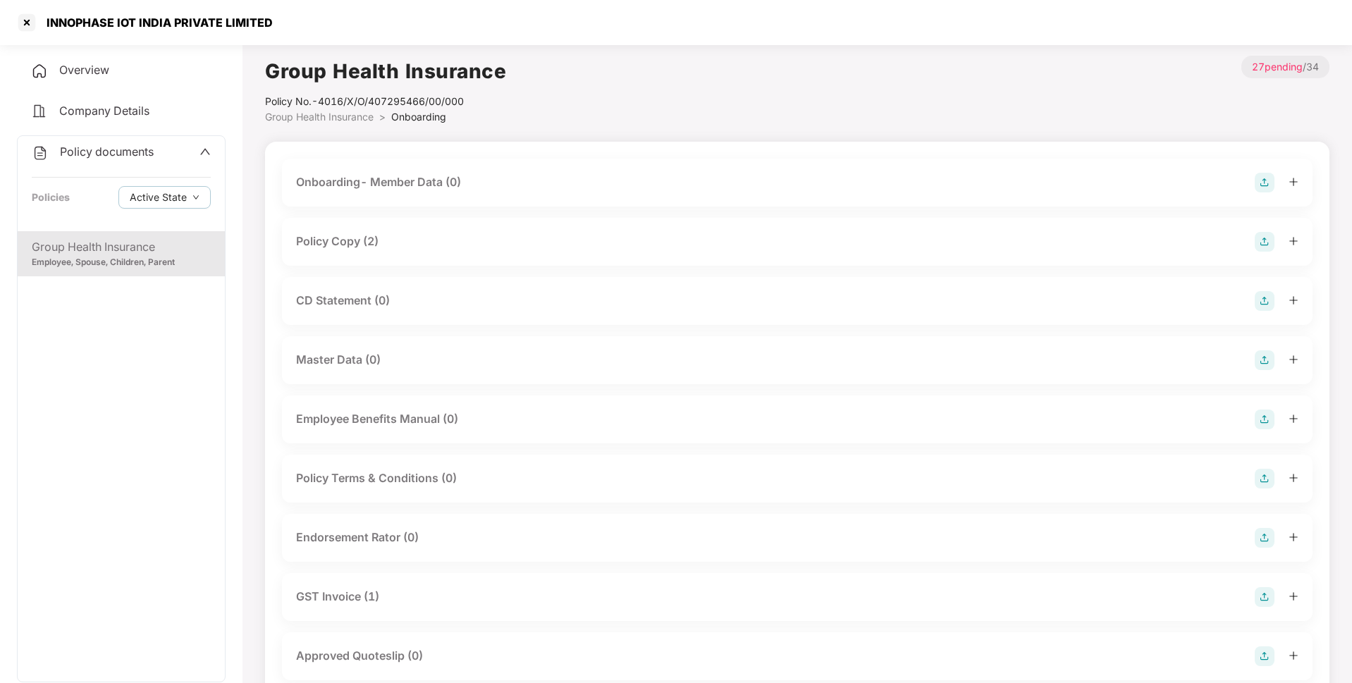
click at [340, 303] on div "CD Statement (0)" at bounding box center [343, 301] width 94 height 18
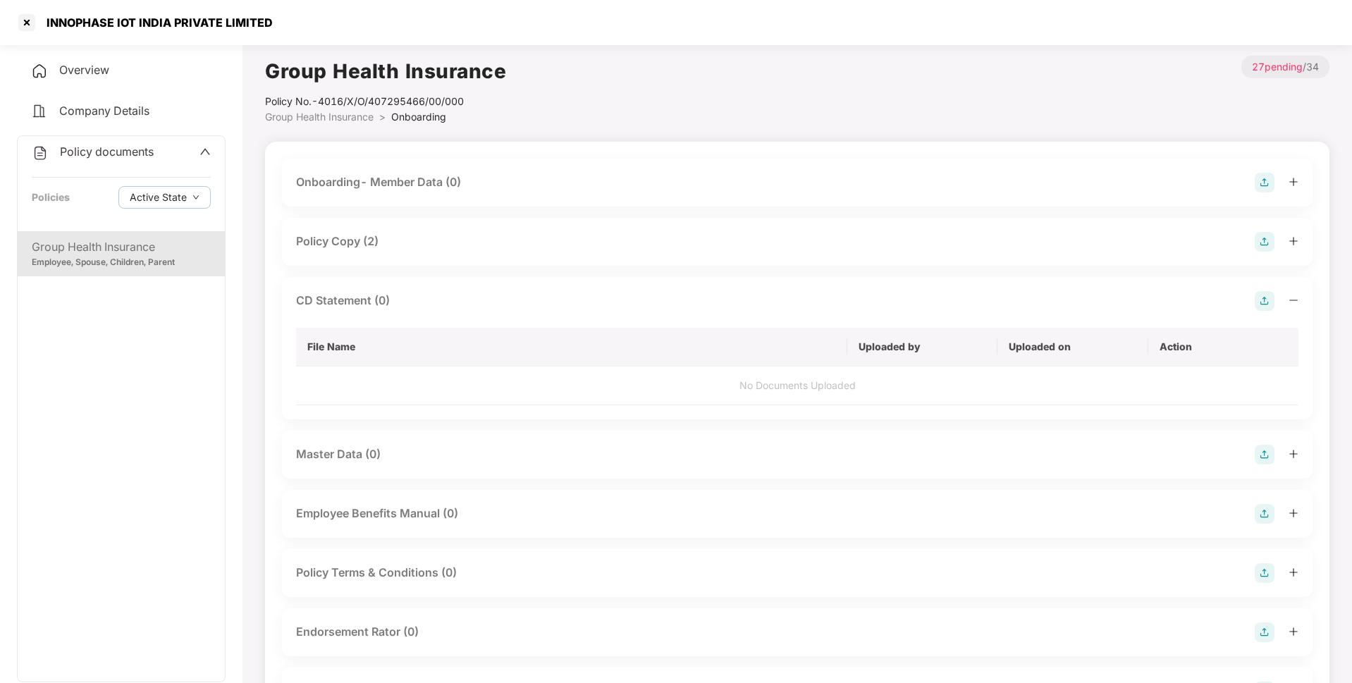
click at [1274, 297] on div at bounding box center [1276, 301] width 44 height 20
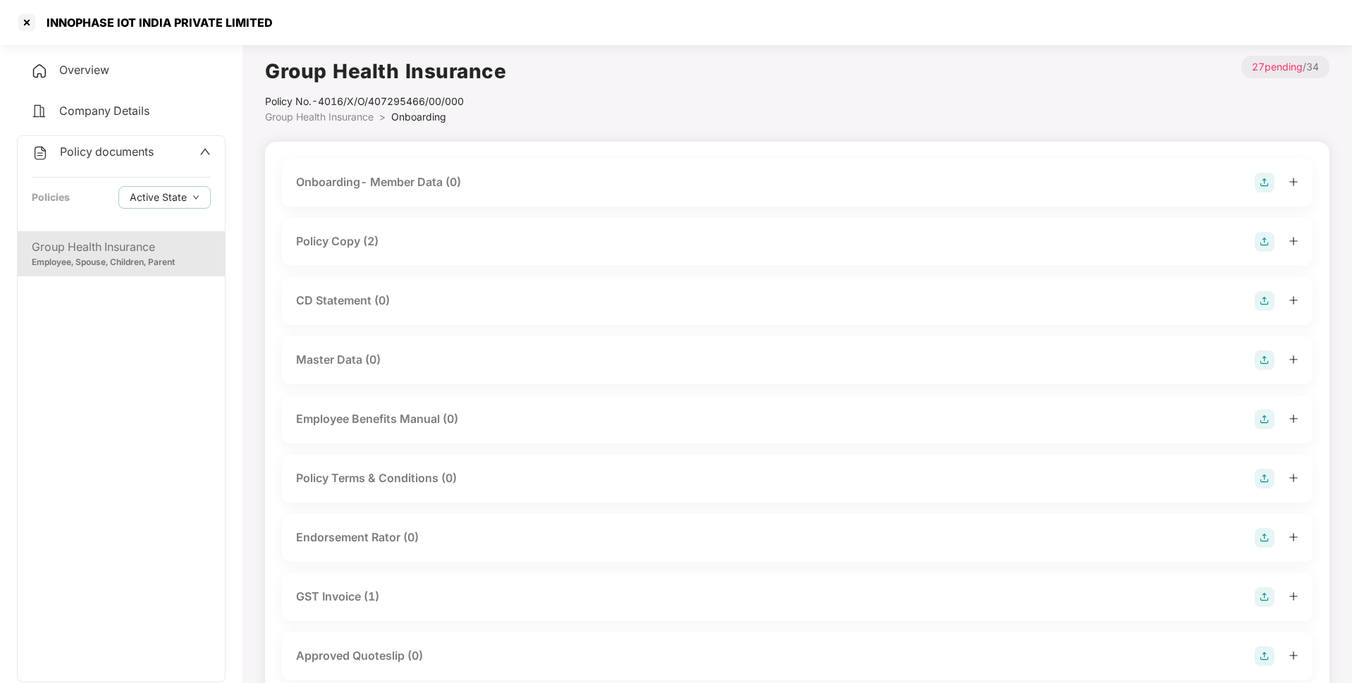
click at [1260, 299] on img at bounding box center [1264, 301] width 20 height 20
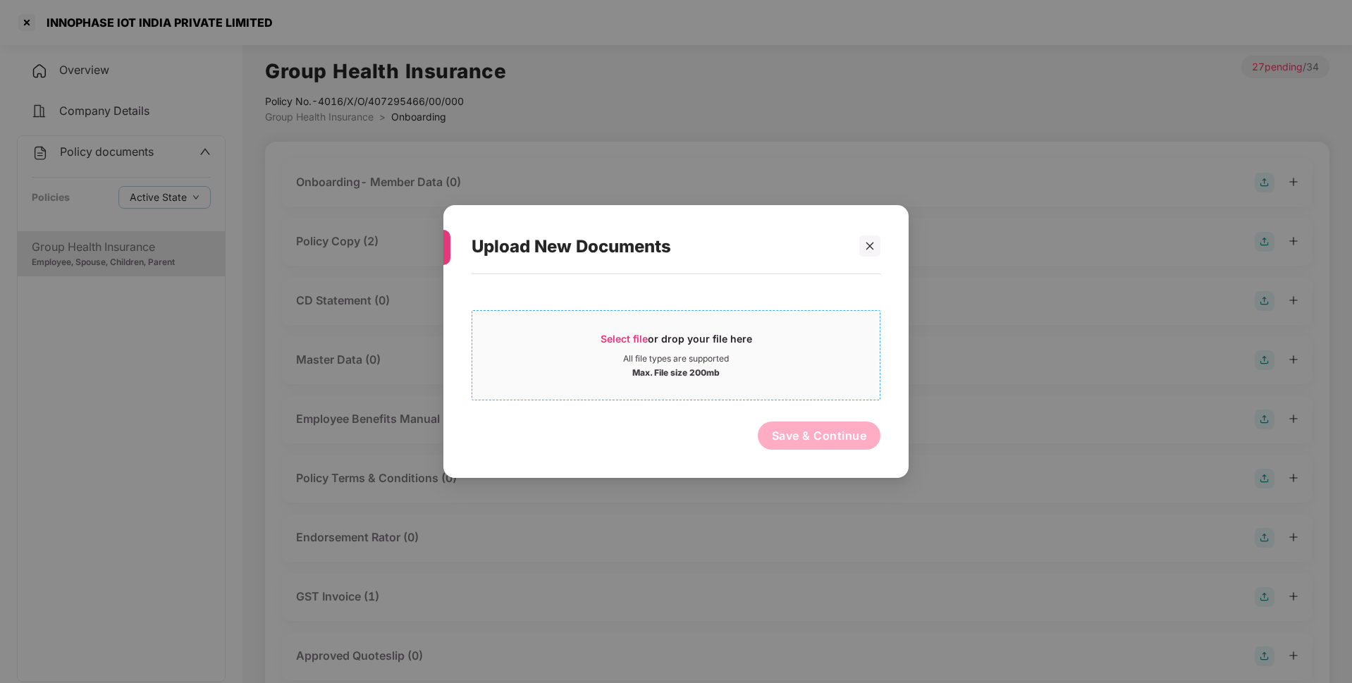
click at [613, 340] on span "Select file" at bounding box center [623, 339] width 47 height 12
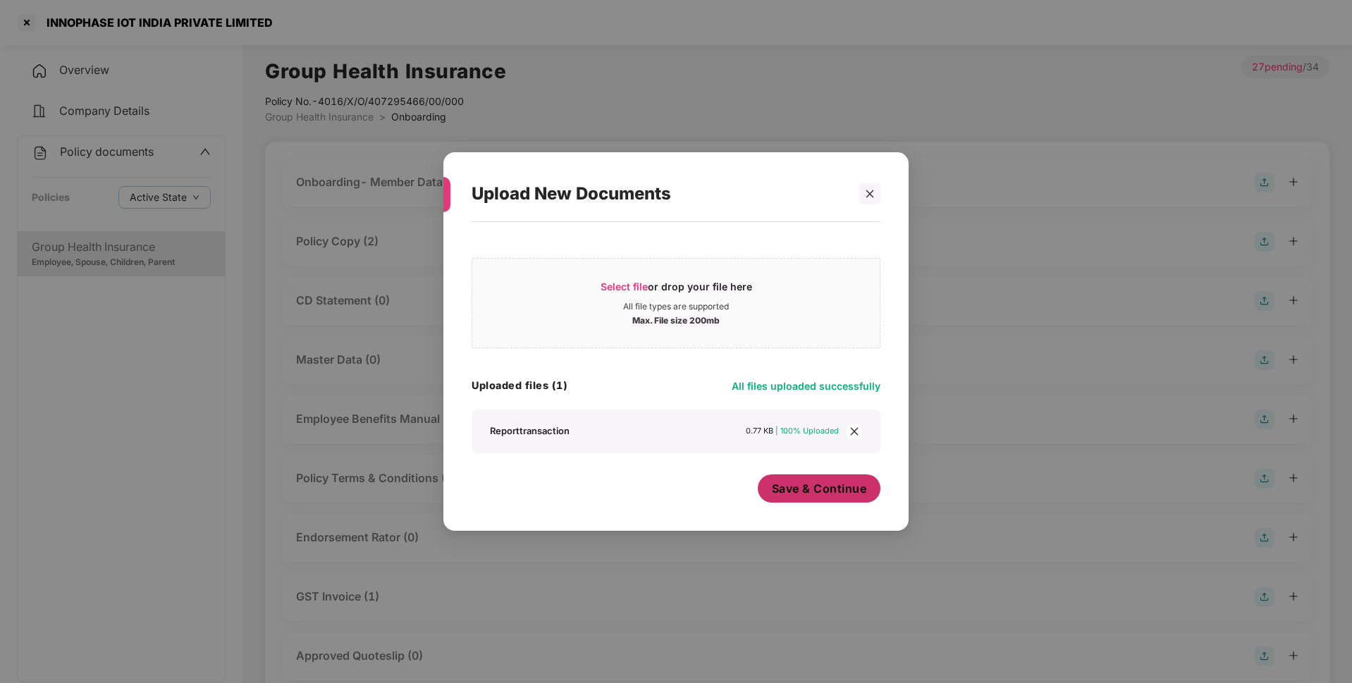
click at [794, 488] on span "Save & Continue" at bounding box center [819, 489] width 95 height 16
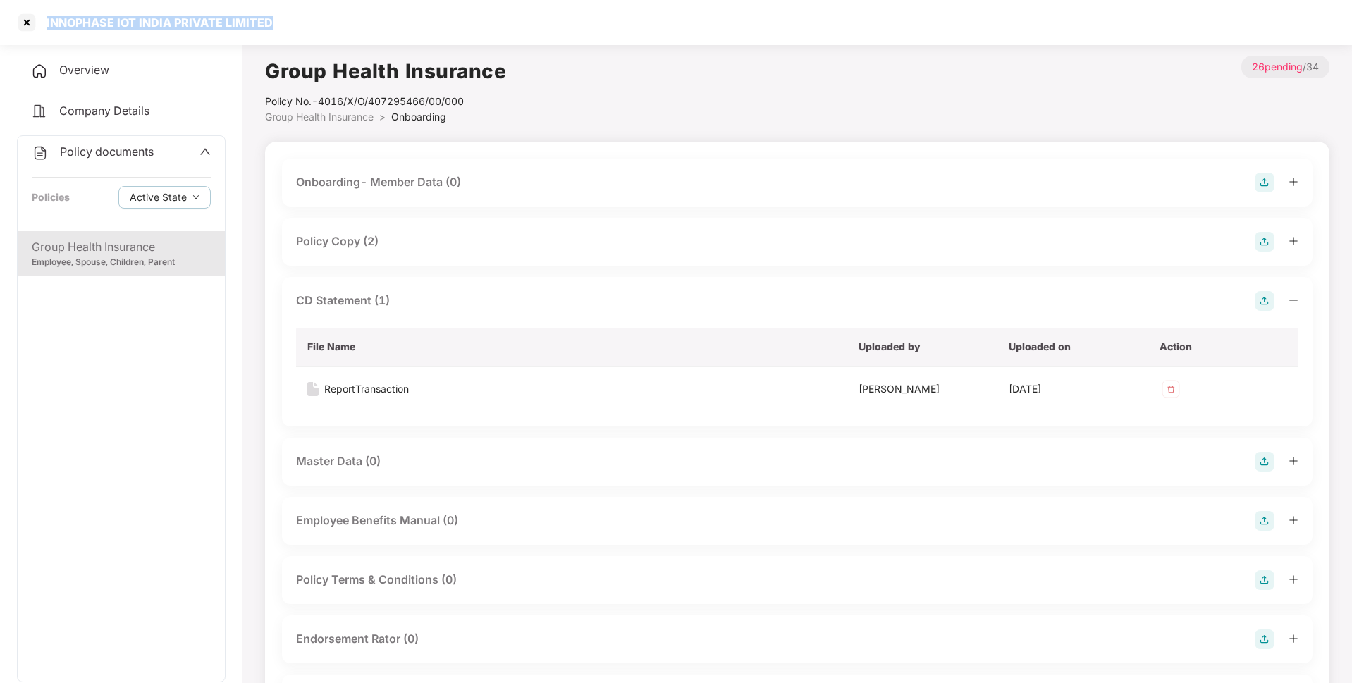
drag, startPoint x: 45, startPoint y: 21, endPoint x: 283, endPoint y: 11, distance: 237.7
click at [283, 11] on div "INNOPHASE IOT INDIA PRIVATE LIMITED" at bounding box center [676, 22] width 1352 height 45
copy div "INNOPHASE IOT INDIA PRIVATE LIMITED"
